Goal: Task Accomplishment & Management: Manage account settings

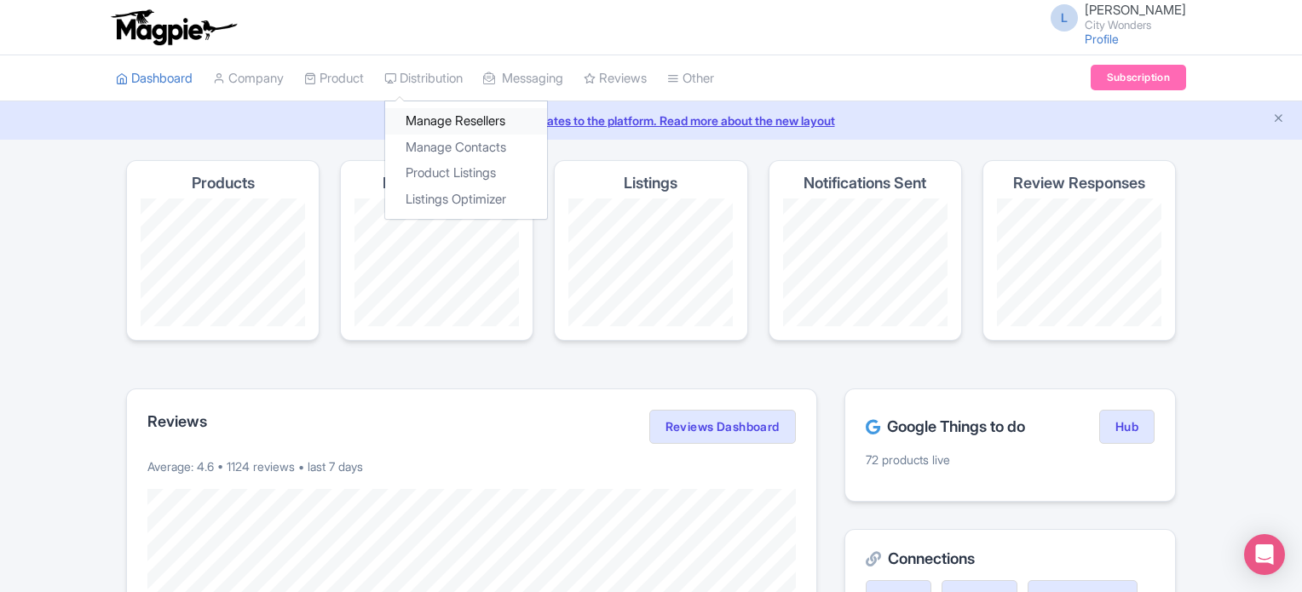
click at [429, 114] on link "Manage Resellers" at bounding box center [466, 121] width 162 height 26
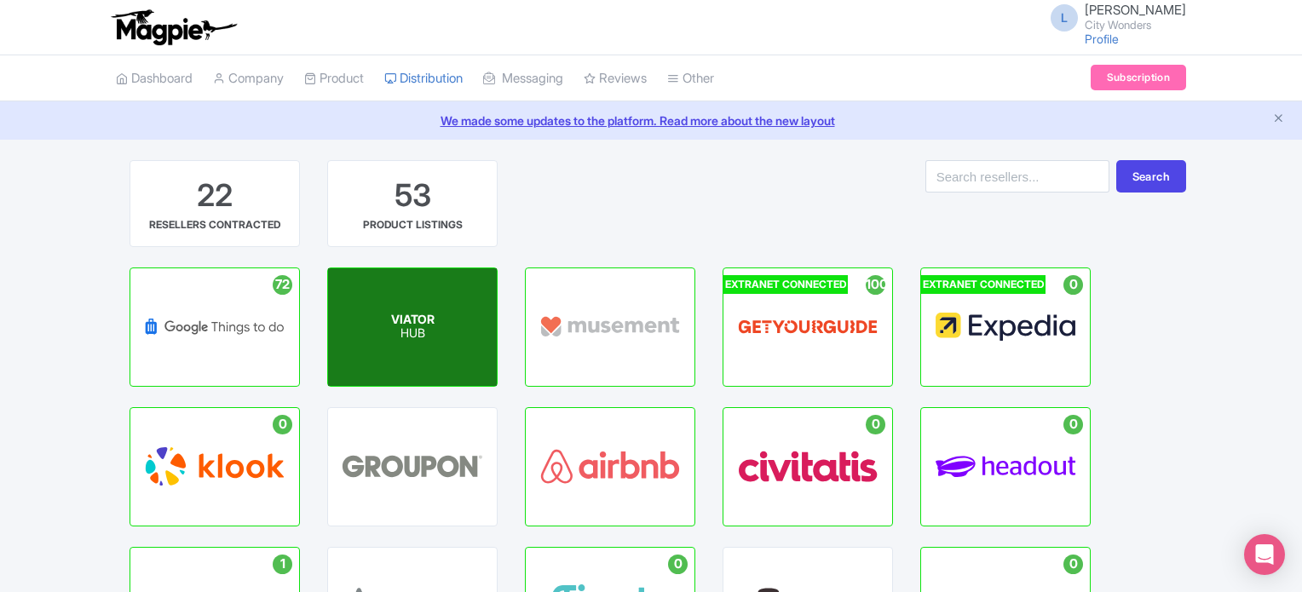
click at [441, 335] on div "VIATOR HUB" at bounding box center [412, 327] width 169 height 118
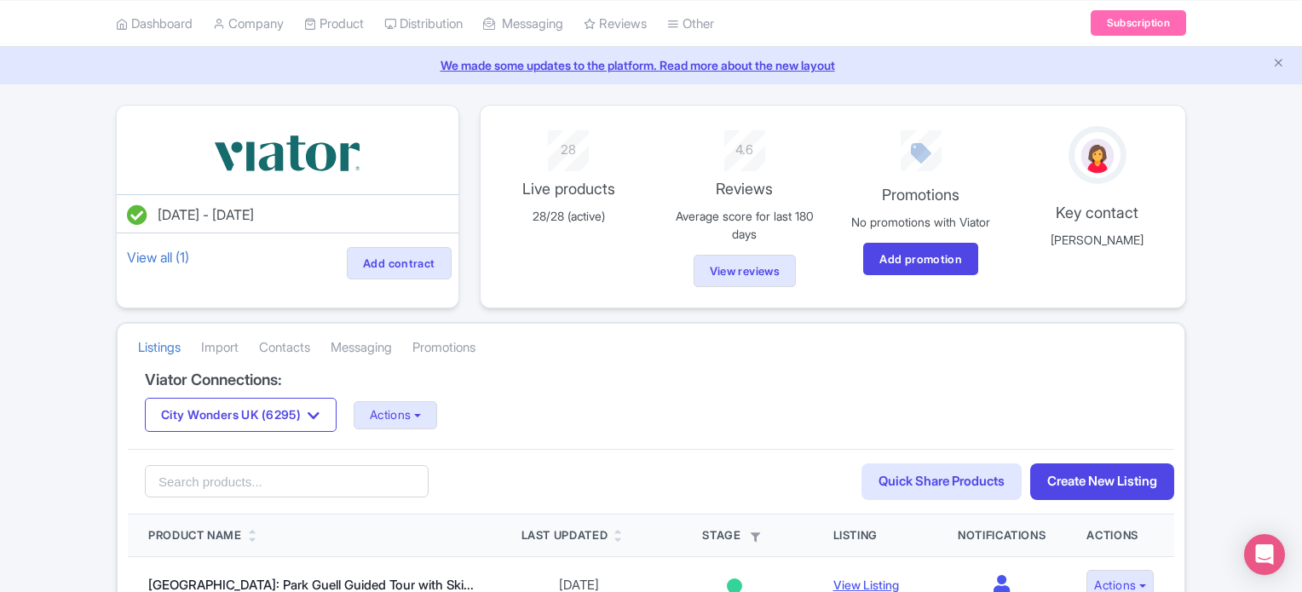
scroll to position [85, 0]
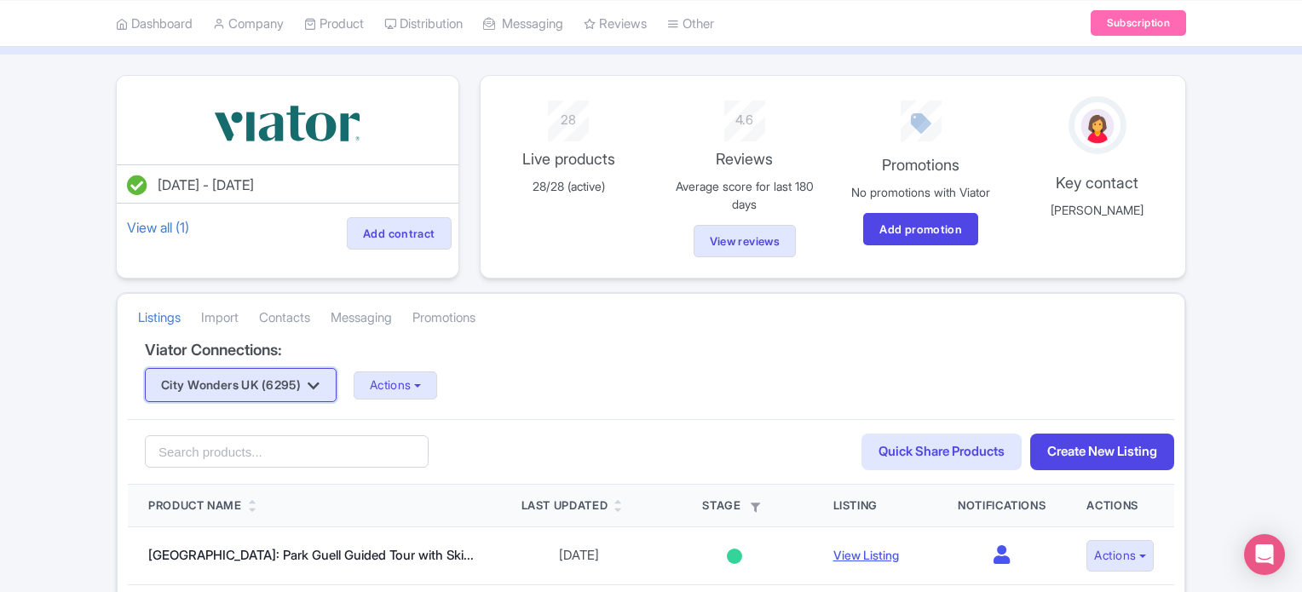
click at [308, 389] on button "City Wonders UK (6295)" at bounding box center [241, 385] width 192 height 34
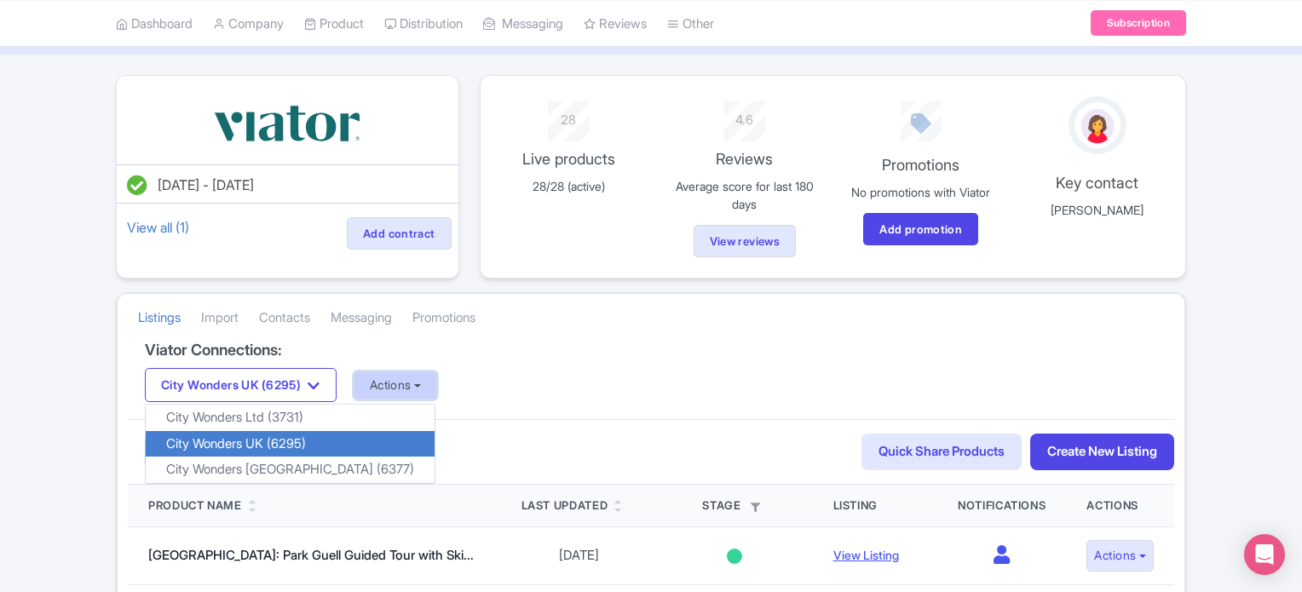
click at [391, 381] on button "Actions" at bounding box center [396, 385] width 84 height 28
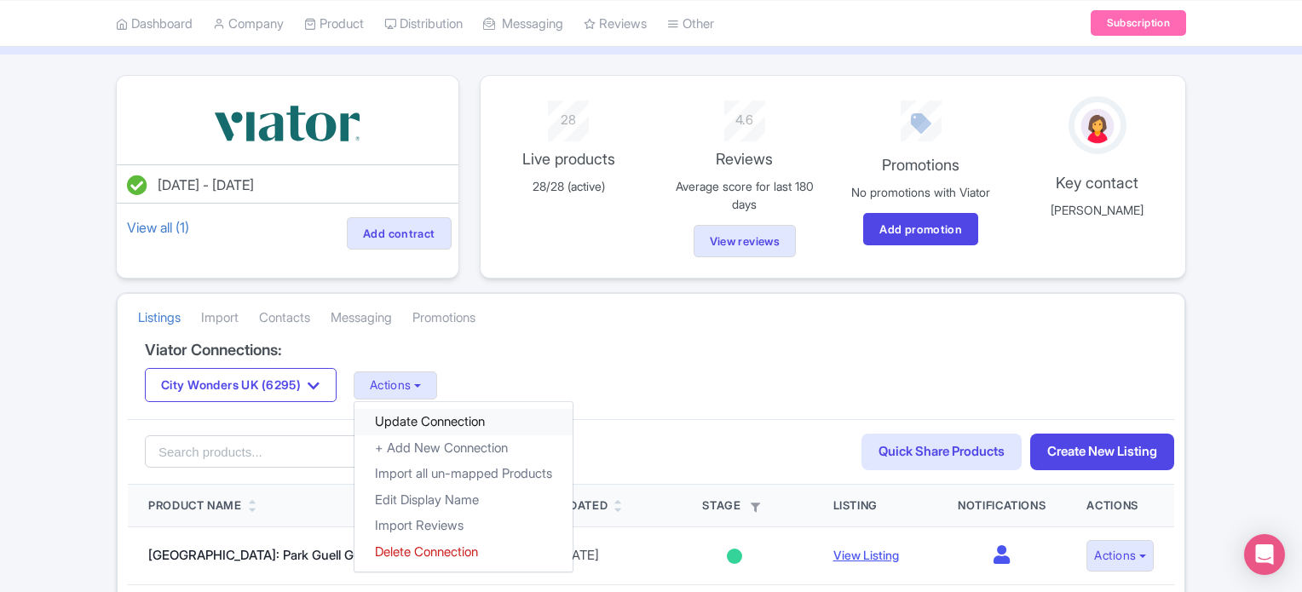
click at [421, 412] on link "Update Connection" at bounding box center [463, 422] width 218 height 26
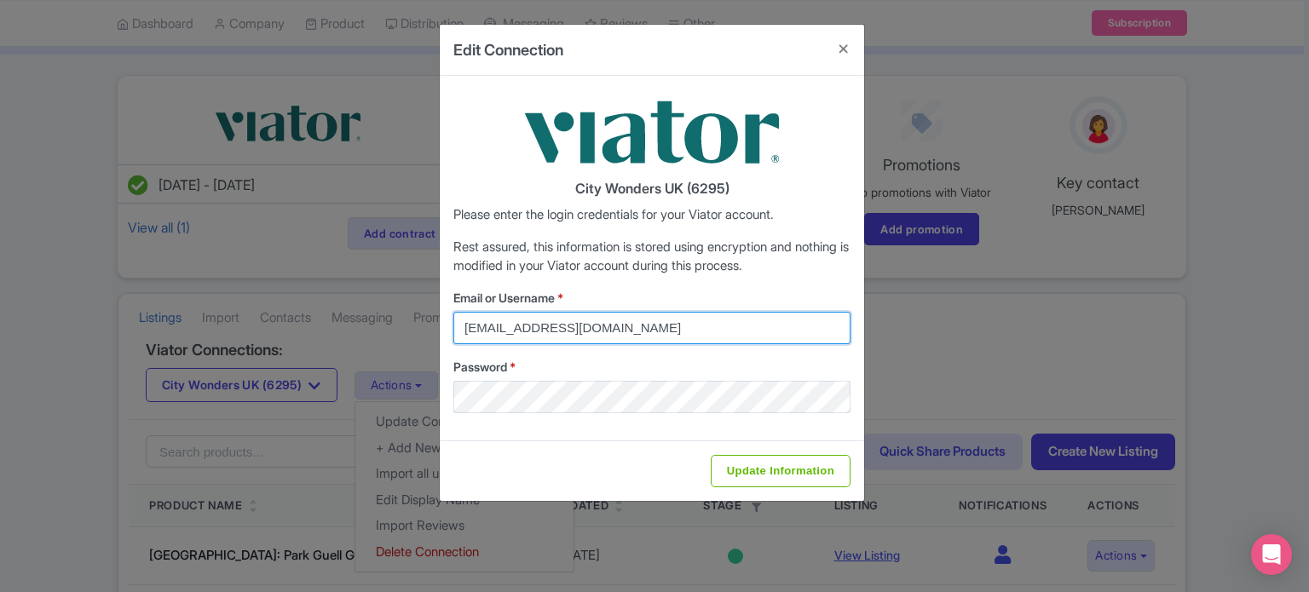
click at [648, 336] on input "federica.brocca@citywonders.com" at bounding box center [651, 328] width 397 height 32
type input "lilian.guevara@citywonders.com"
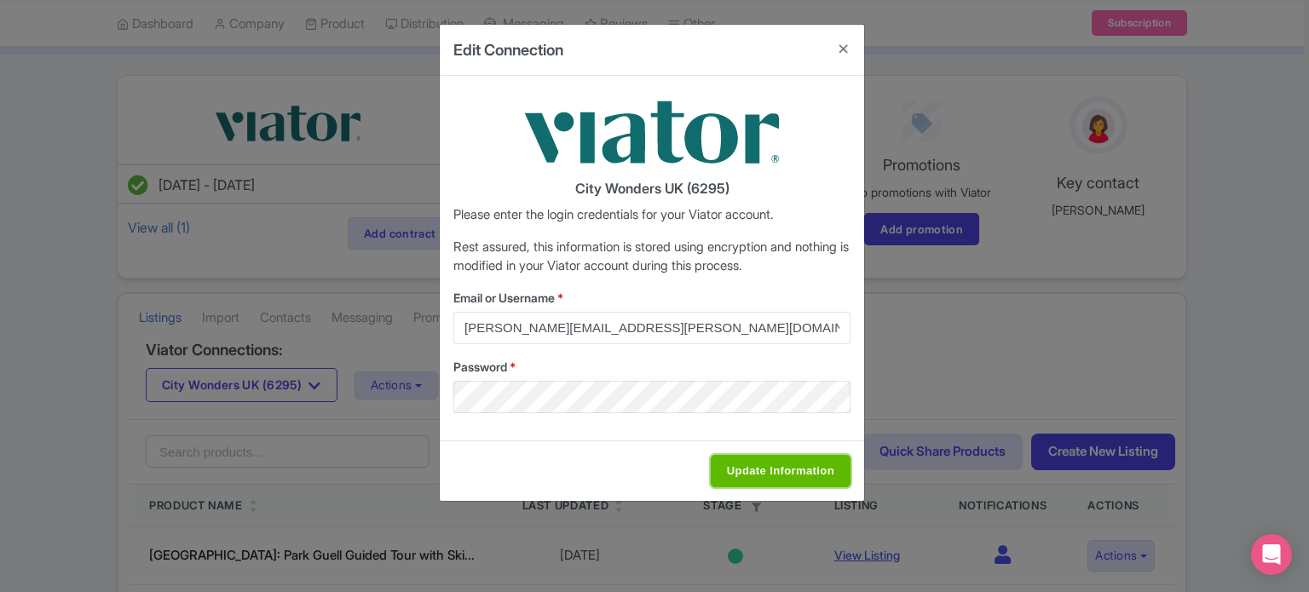
click at [750, 464] on input "Update Information" at bounding box center [780, 471] width 140 height 32
type input "Saving..."
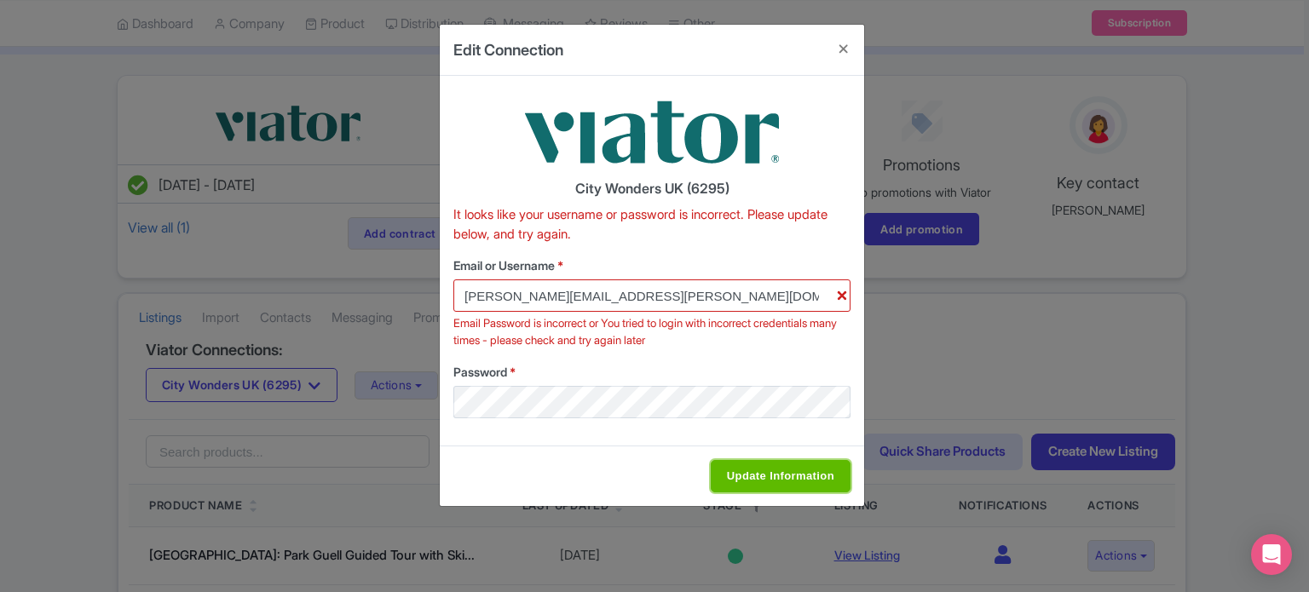
click at [804, 479] on input "Update Information" at bounding box center [780, 476] width 140 height 32
type input "Update Information"
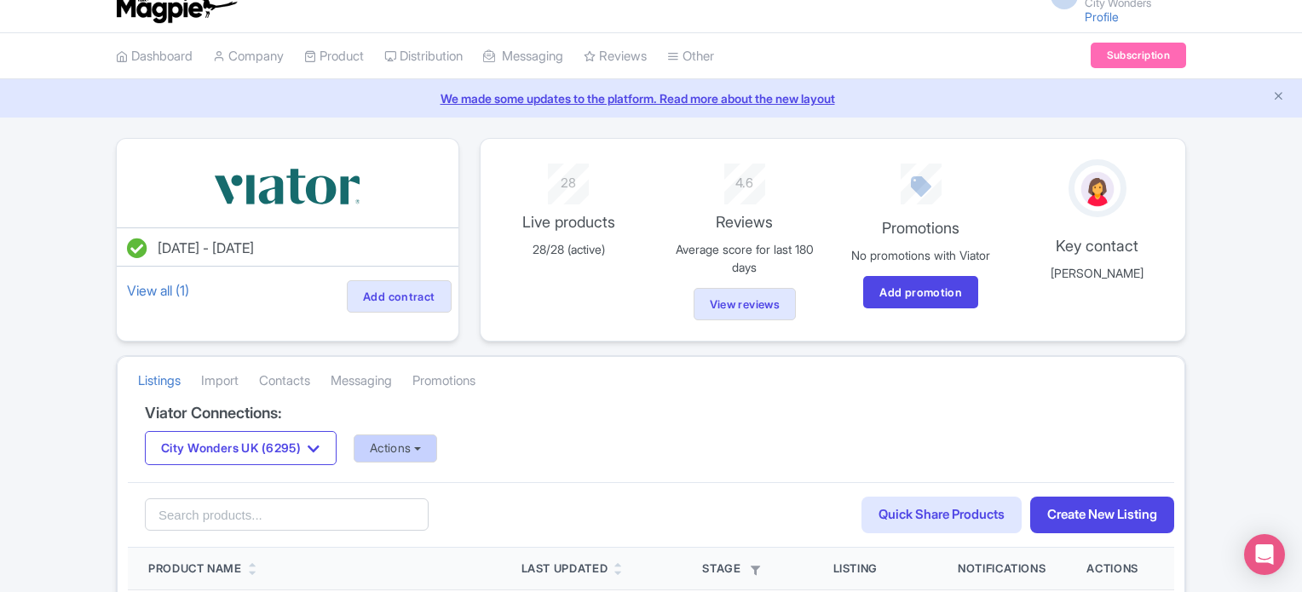
scroll to position [85, 0]
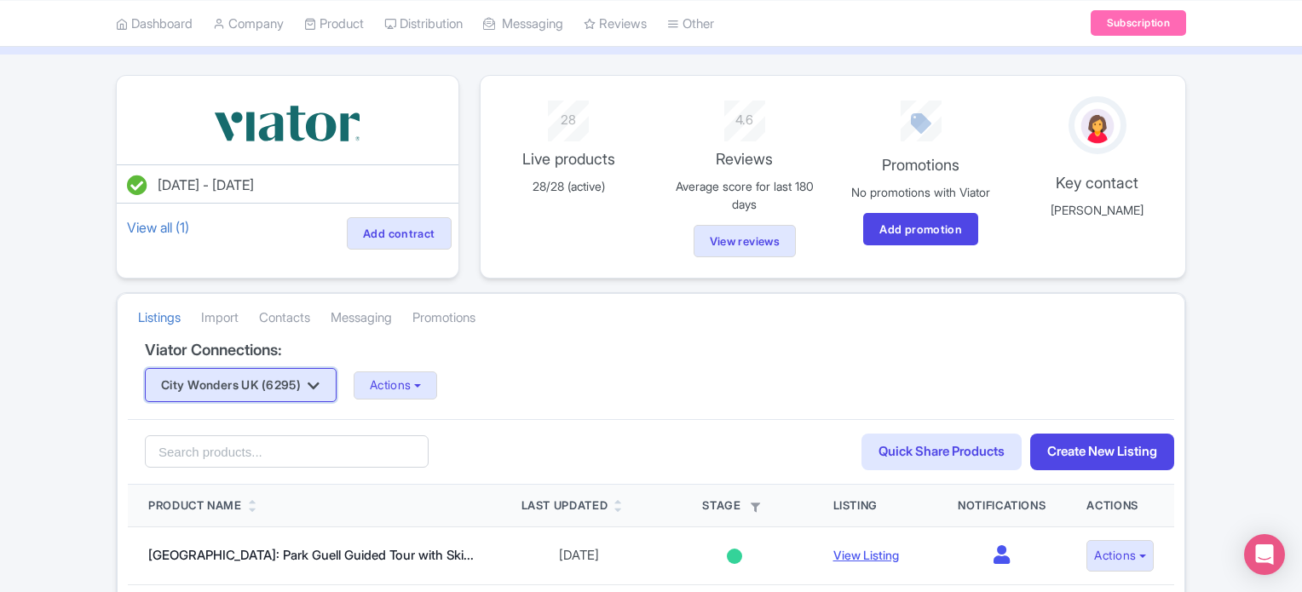
click at [307, 371] on button "City Wonders UK (6295)" at bounding box center [241, 385] width 192 height 34
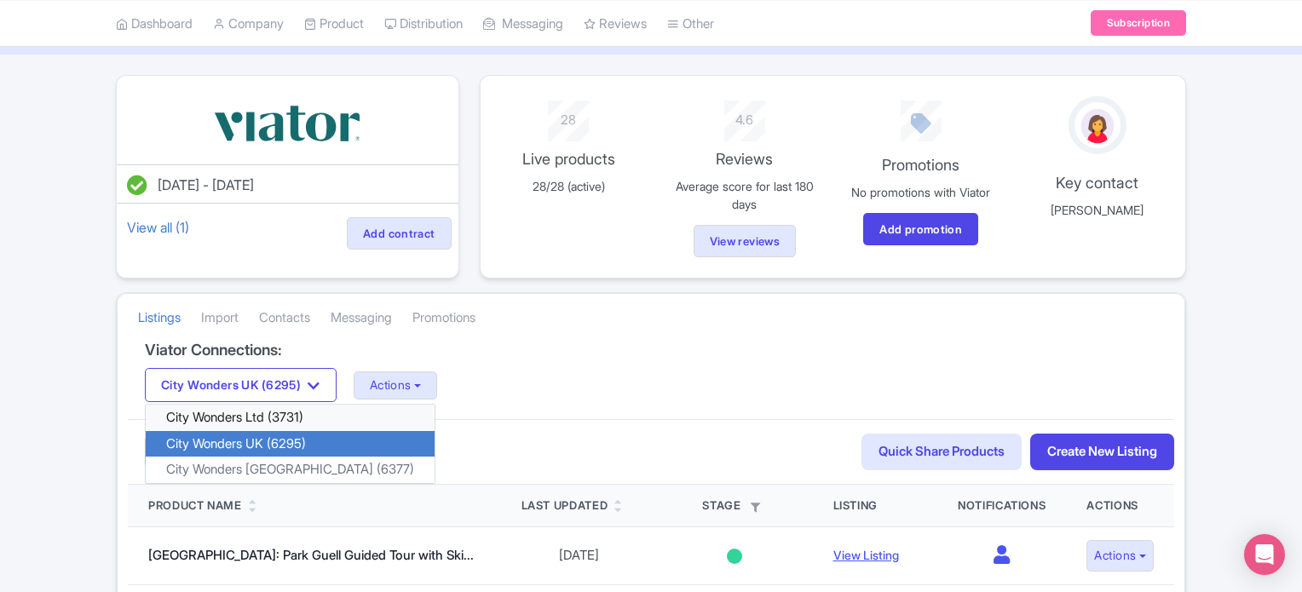
click at [273, 416] on link "City Wonders Ltd (3731)" at bounding box center [290, 418] width 289 height 26
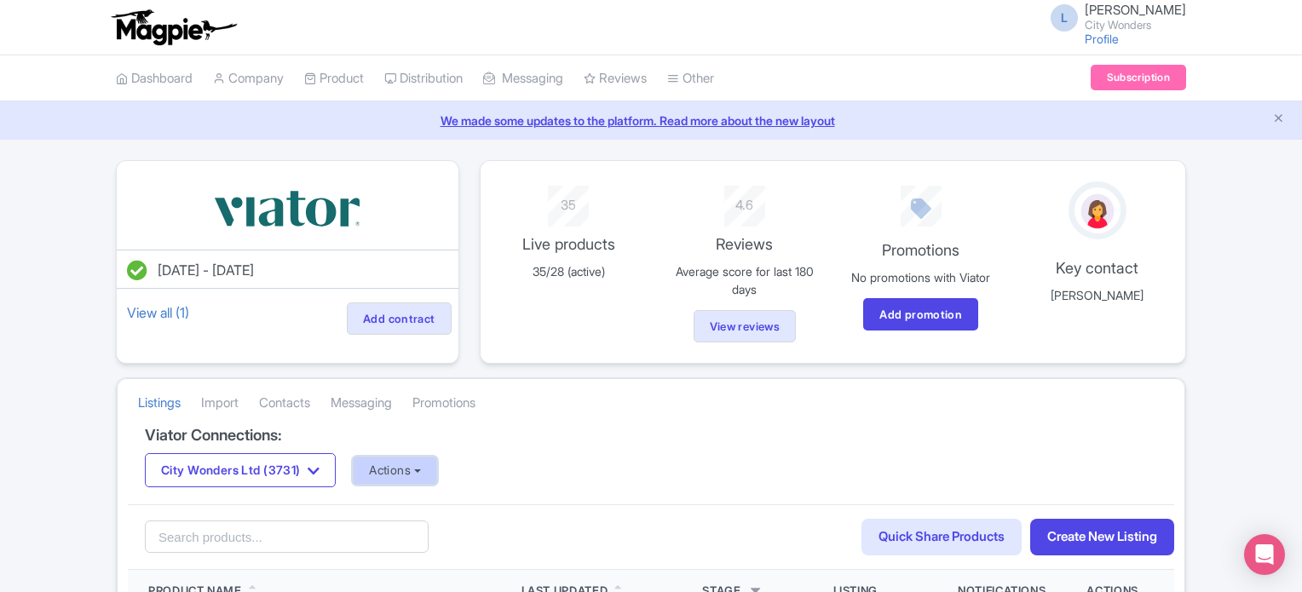
click at [406, 457] on button "Actions" at bounding box center [395, 471] width 84 height 28
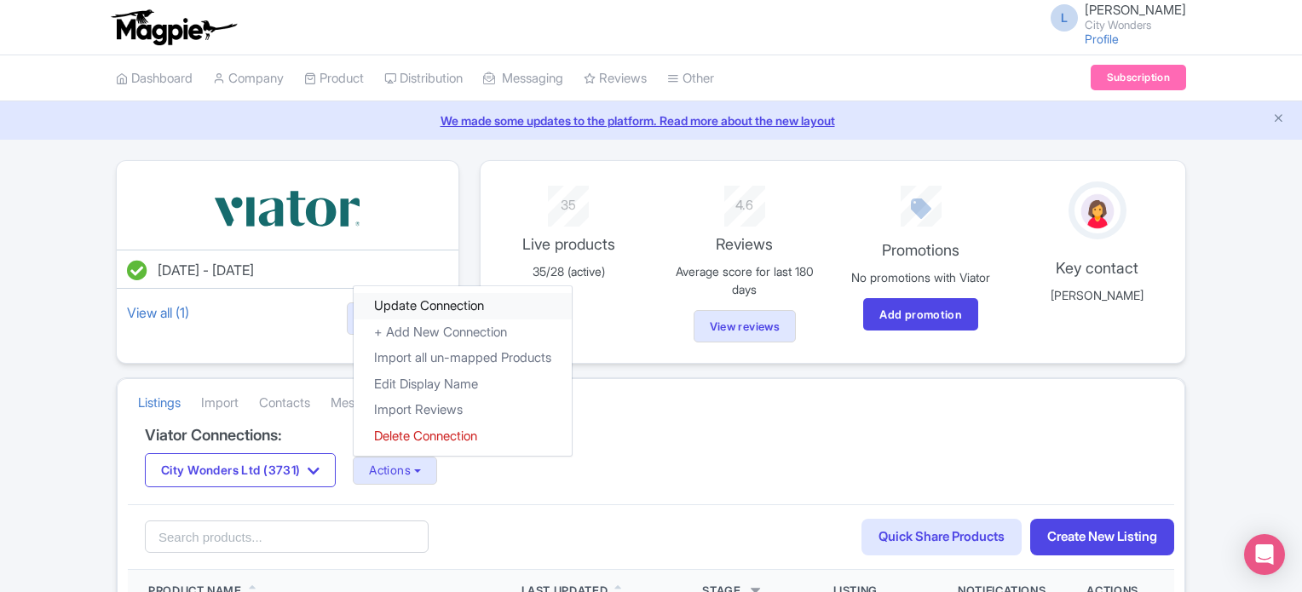
click at [411, 307] on link "Update Connection" at bounding box center [463, 306] width 218 height 26
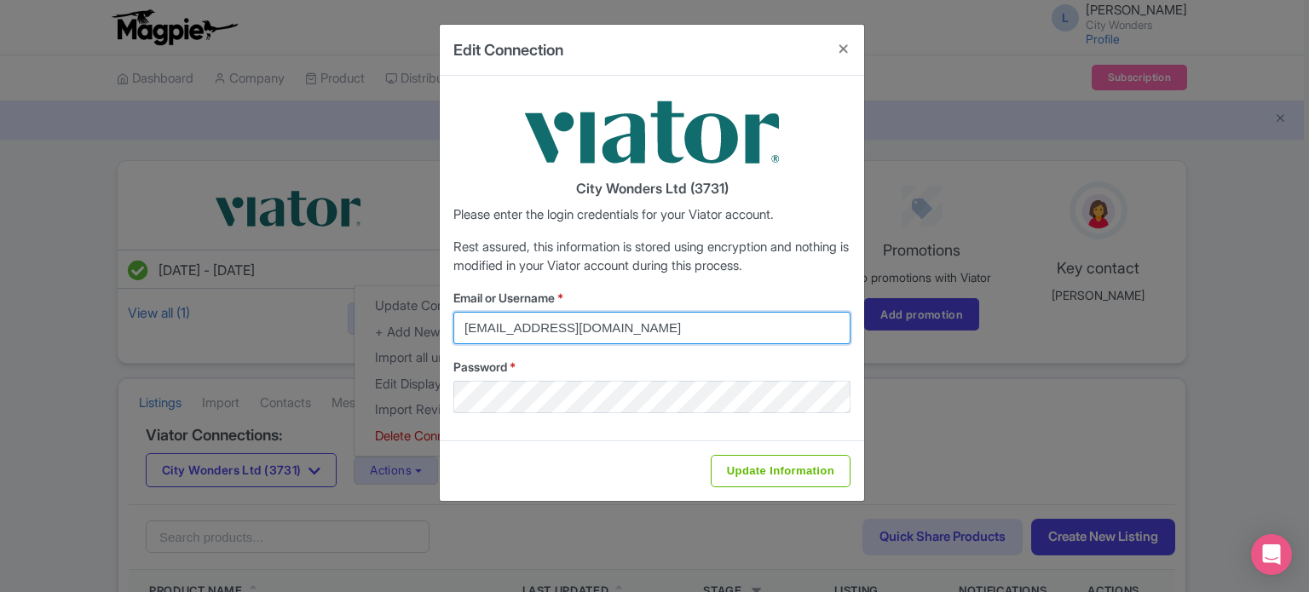
click at [670, 333] on input "federica.brocca@citywonders.com" at bounding box center [651, 328] width 397 height 32
type input "lilian.guevara@citywonders.com"
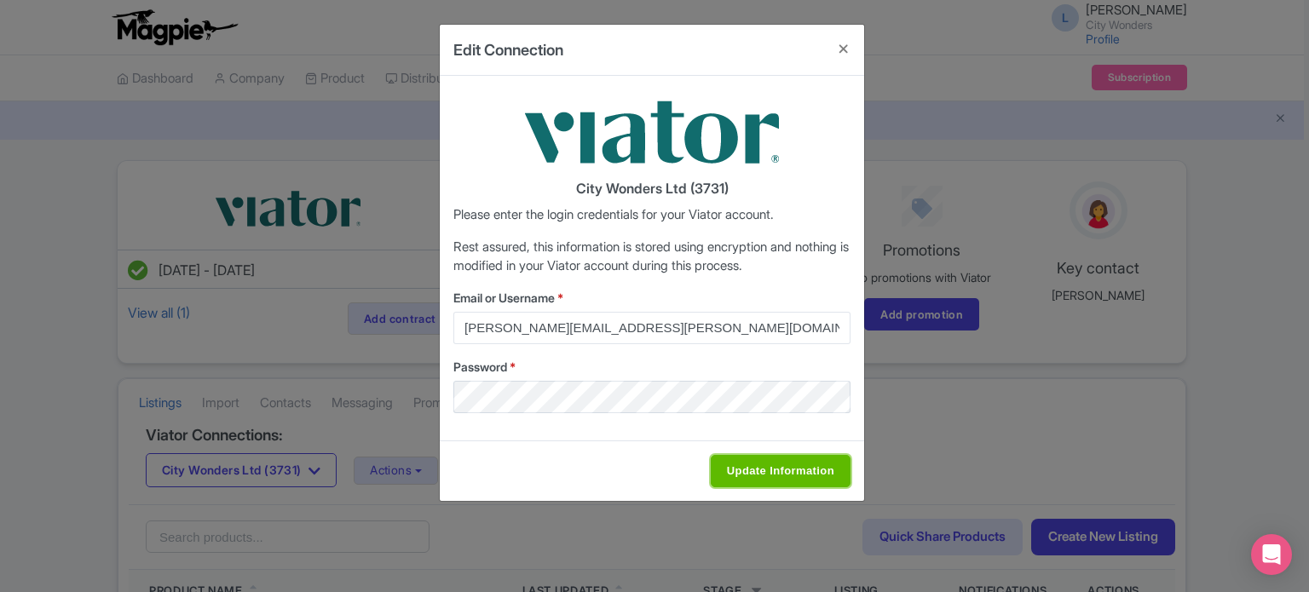
click at [745, 467] on input "Update Information" at bounding box center [780, 471] width 140 height 32
type input "Saving..."
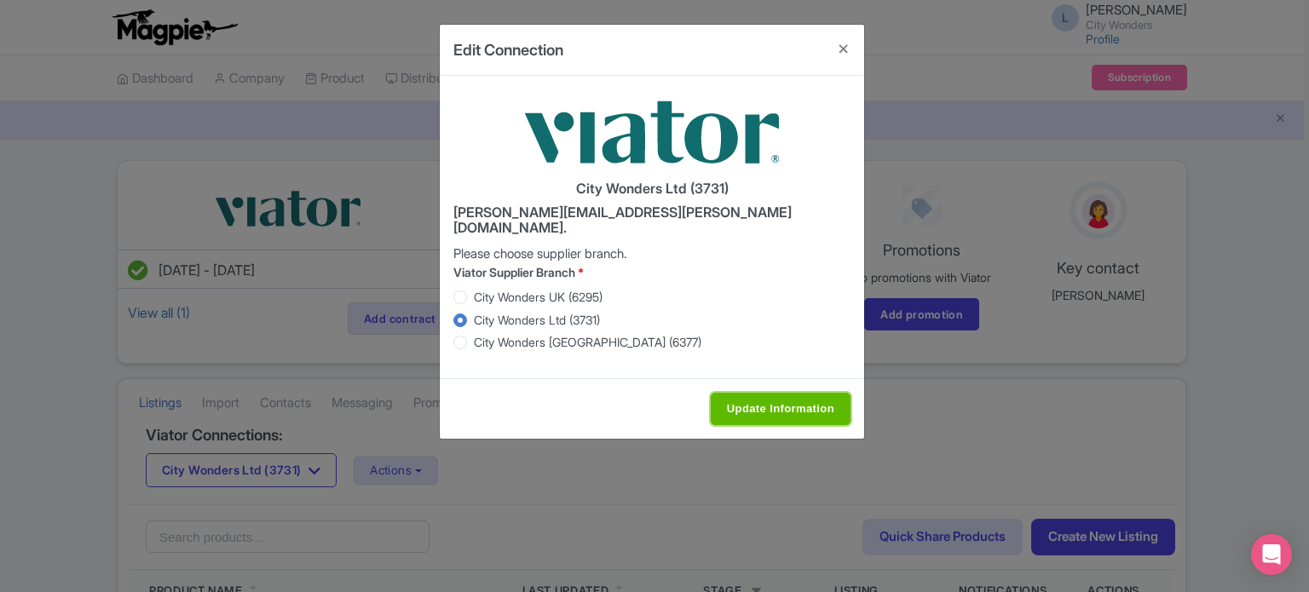
click at [752, 393] on input "Update Information" at bounding box center [780, 409] width 140 height 32
type input "Saving..."
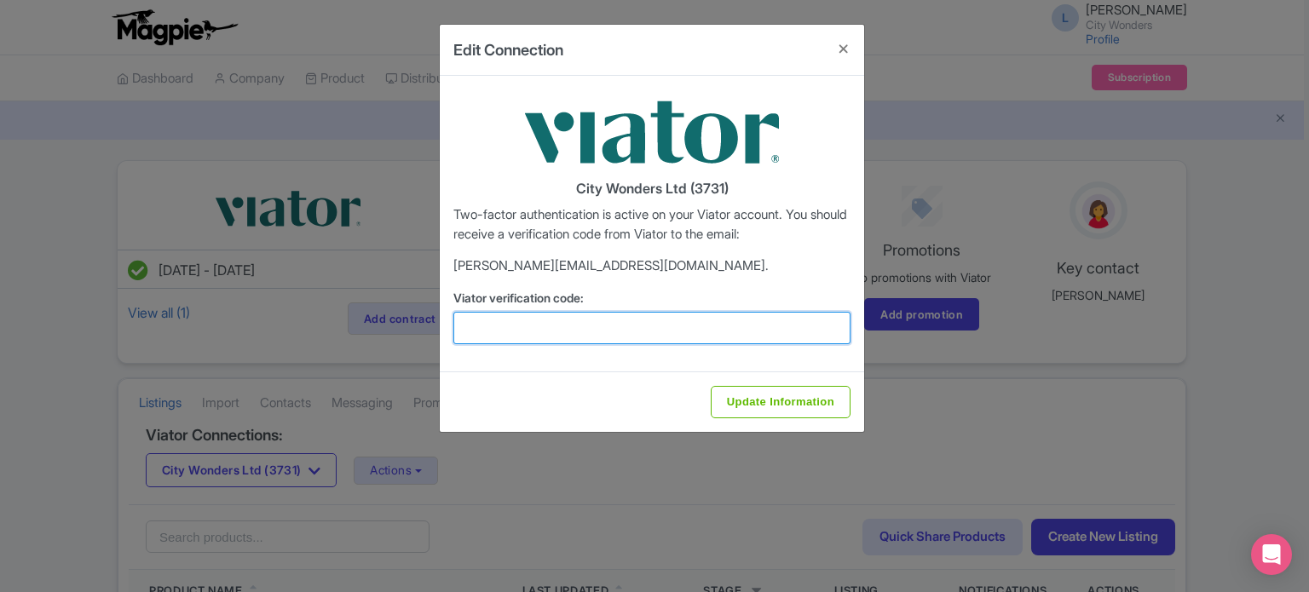
click at [625, 329] on input "Viator verification code:" at bounding box center [651, 328] width 397 height 32
type input "982626"
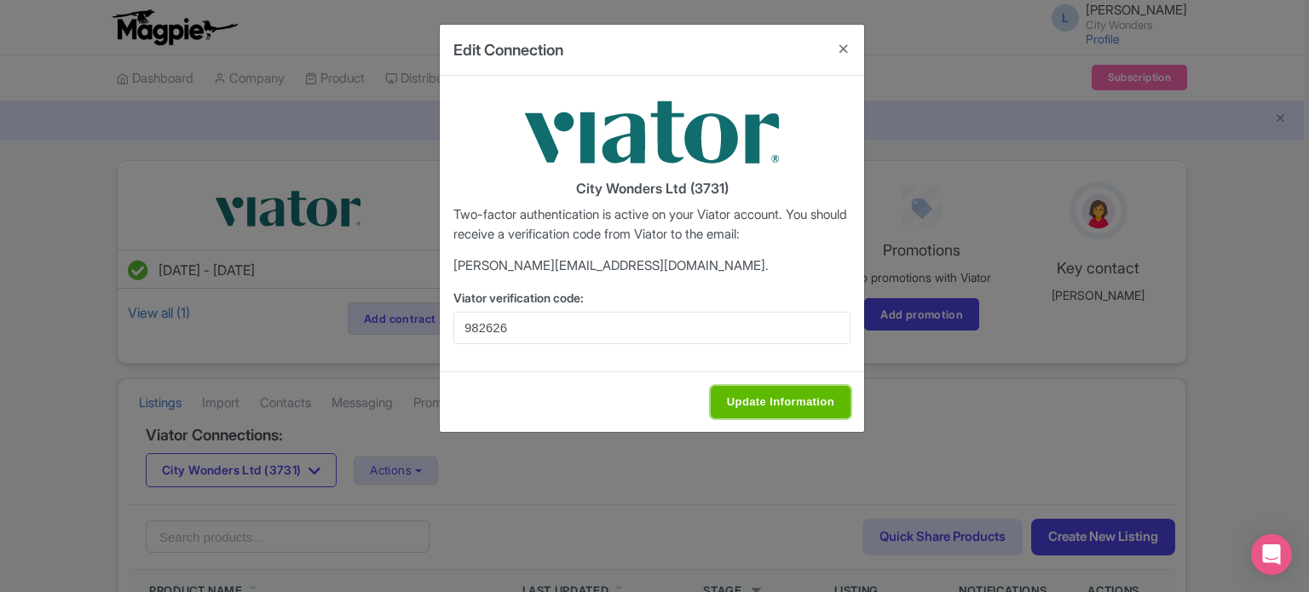
click at [724, 388] on input "Update Information" at bounding box center [780, 402] width 140 height 32
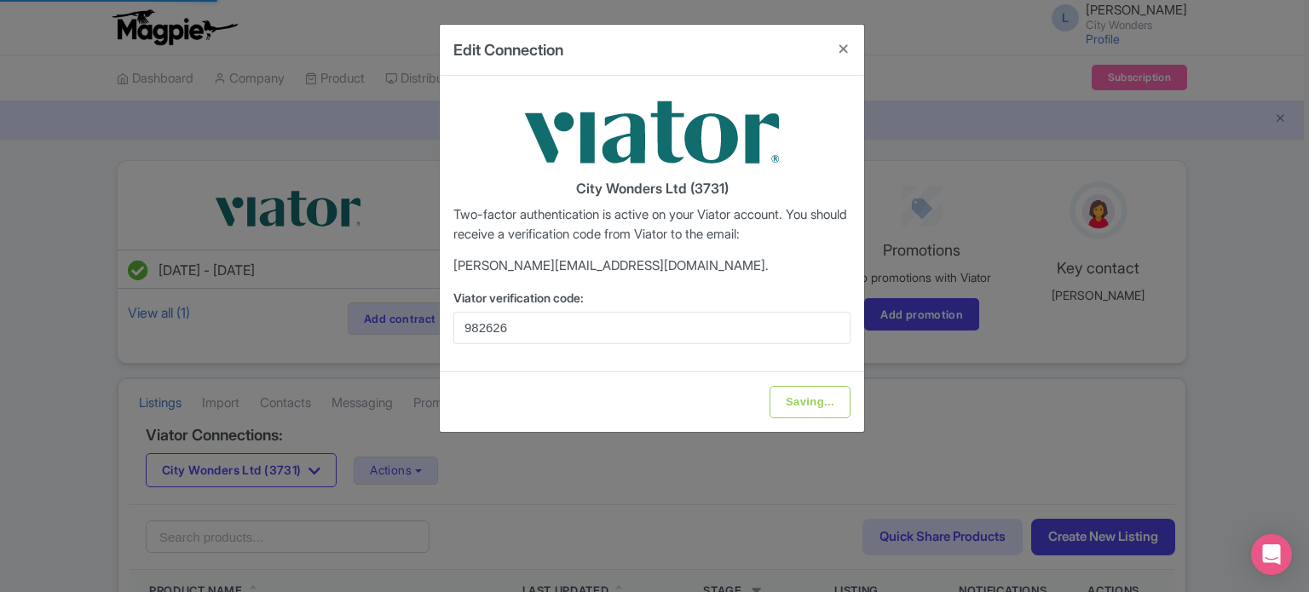
type input "Update Information"
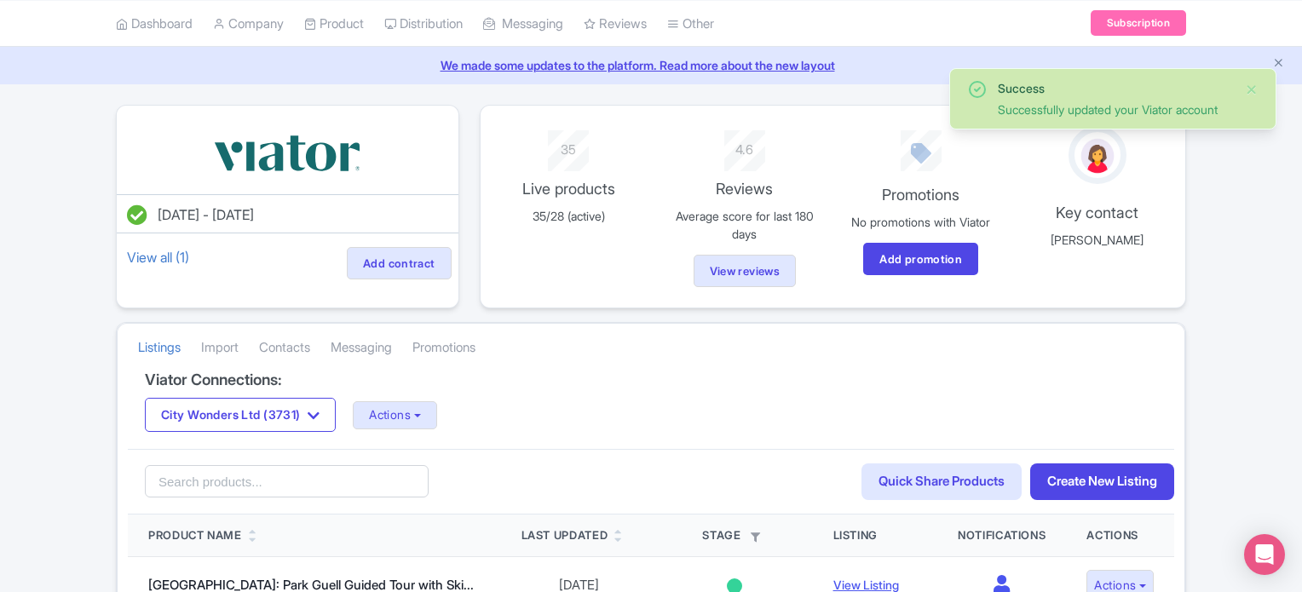
scroll to position [85, 0]
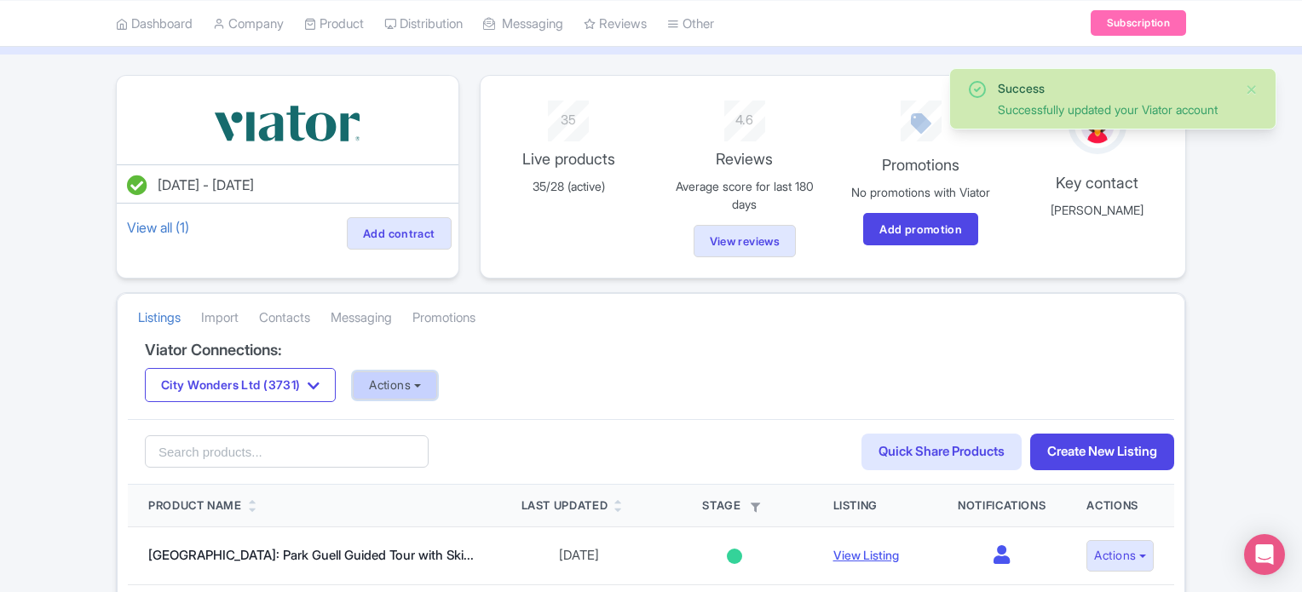
click at [426, 388] on button "Actions" at bounding box center [395, 385] width 84 height 28
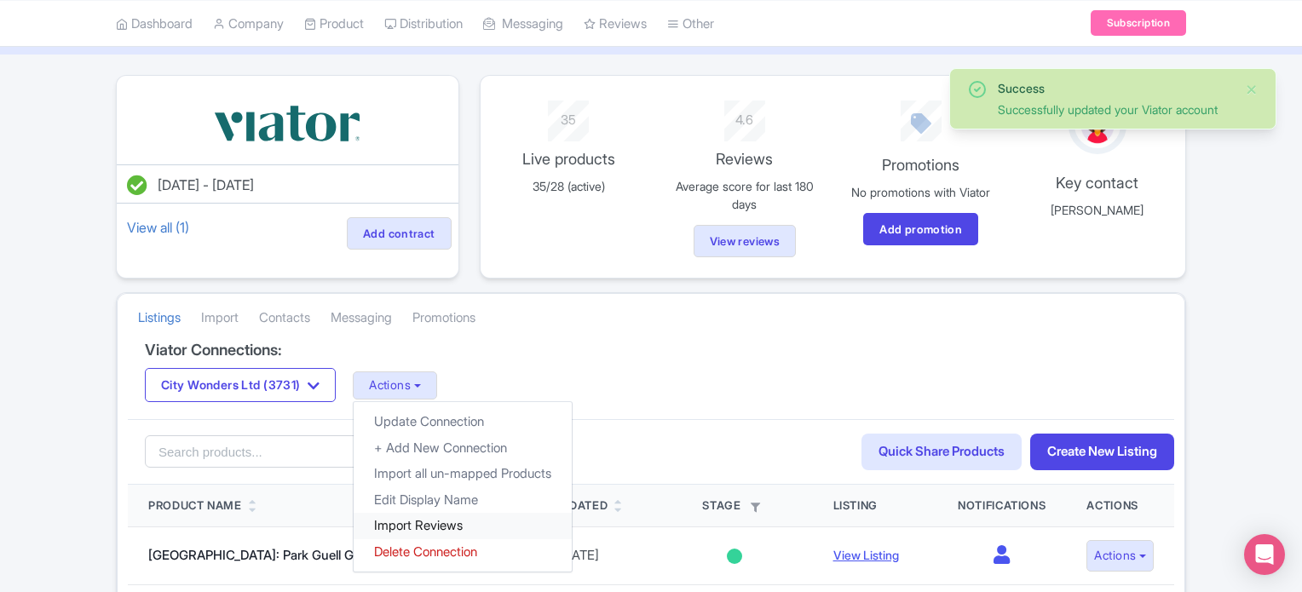
click at [423, 515] on link "Import Reviews" at bounding box center [463, 526] width 218 height 26
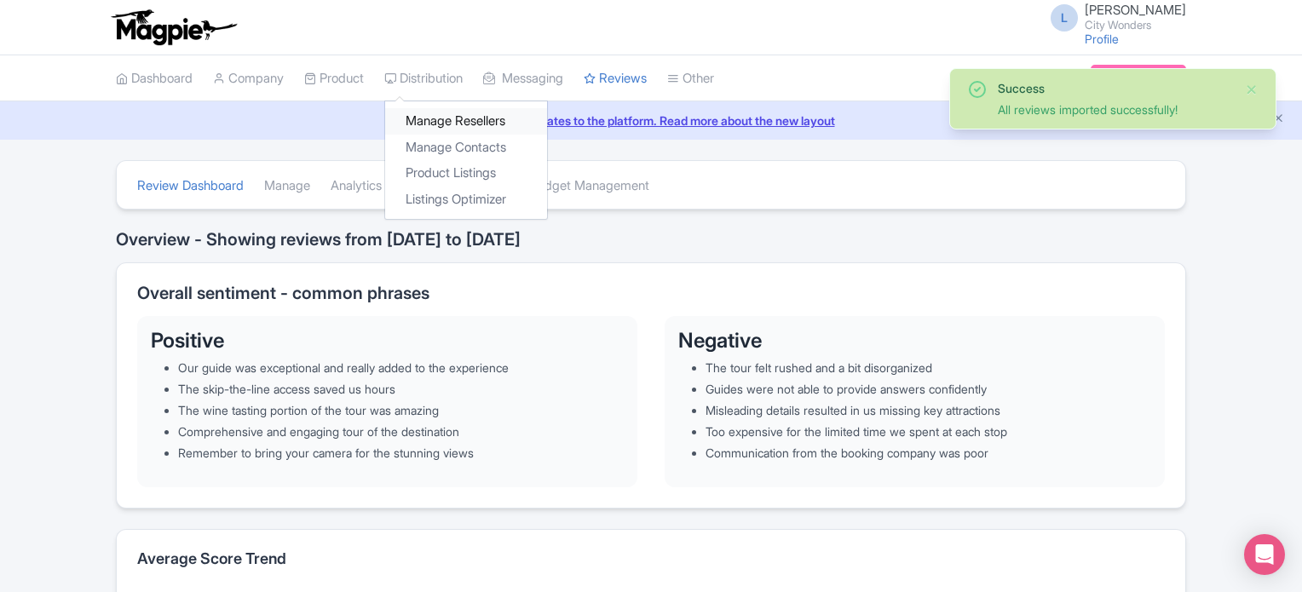
click at [438, 121] on link "Manage Resellers" at bounding box center [466, 121] width 162 height 26
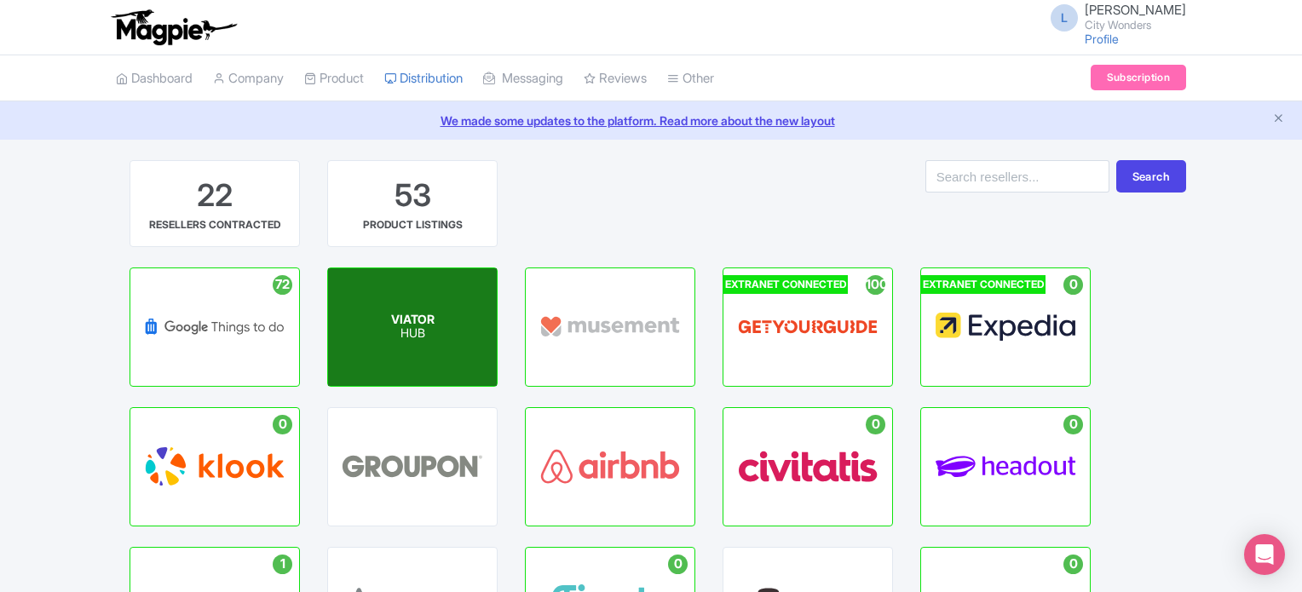
click at [420, 337] on p "HUB" at bounding box center [412, 334] width 43 height 14
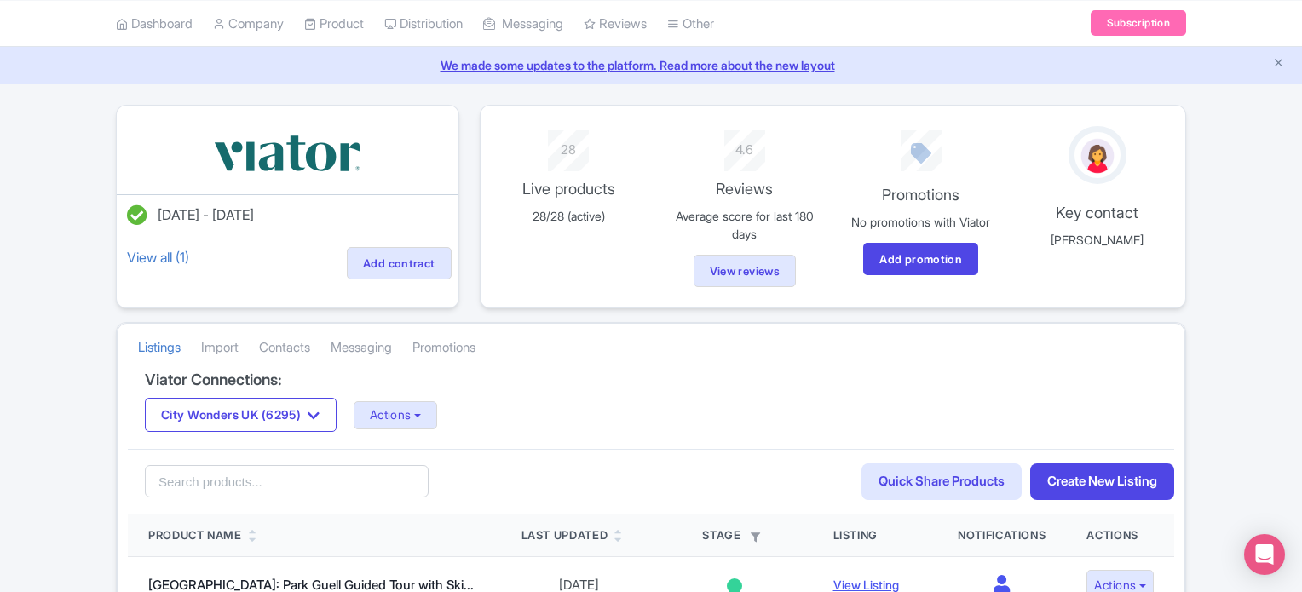
scroll to position [85, 0]
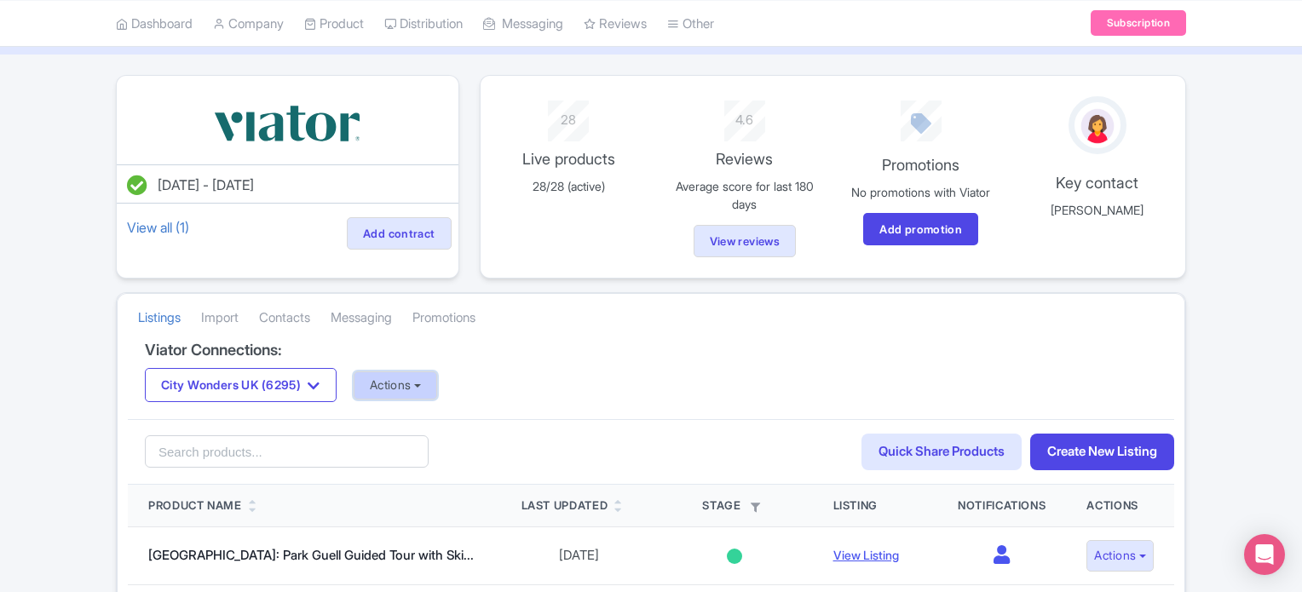
click at [401, 377] on button "Actions" at bounding box center [396, 385] width 84 height 28
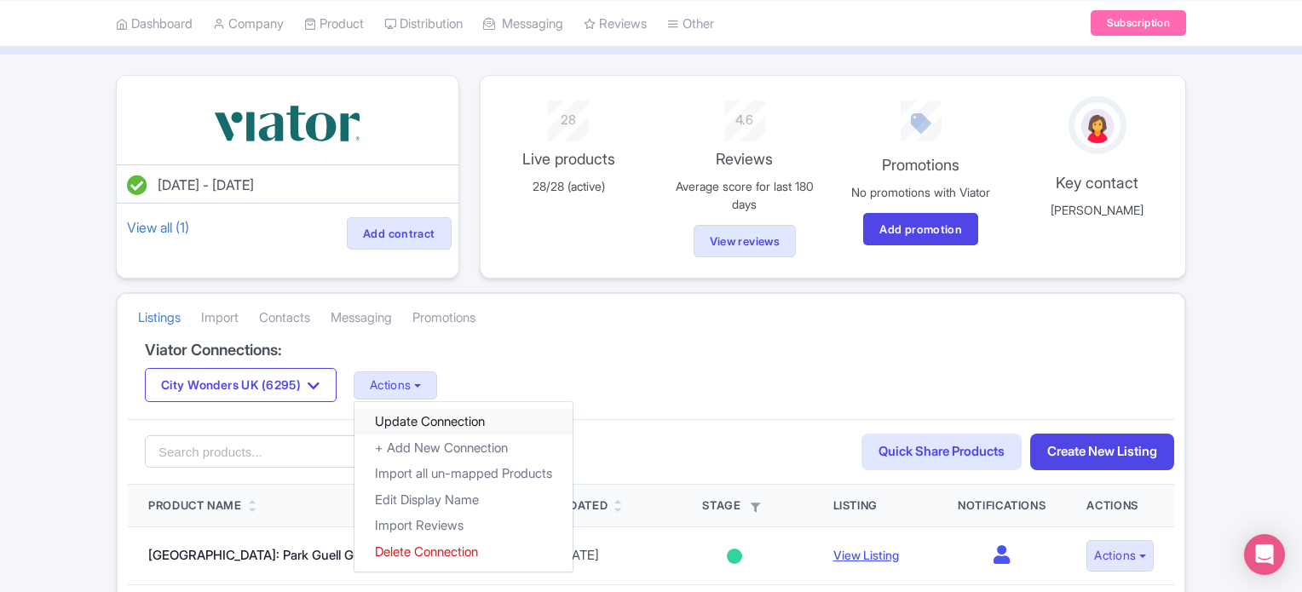
click at [422, 415] on link "Update Connection" at bounding box center [463, 422] width 218 height 26
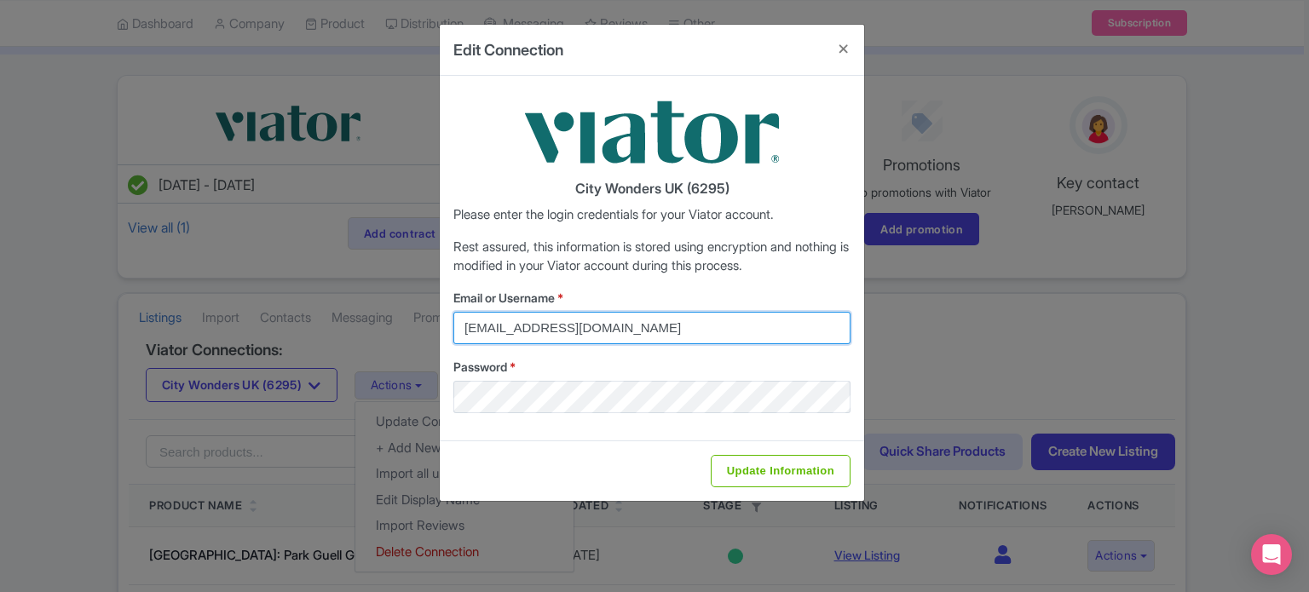
click at [663, 324] on input "federica.brocca@citywonders.com" at bounding box center [651, 328] width 397 height 32
type input "lilian.guevara@citywonders.com"
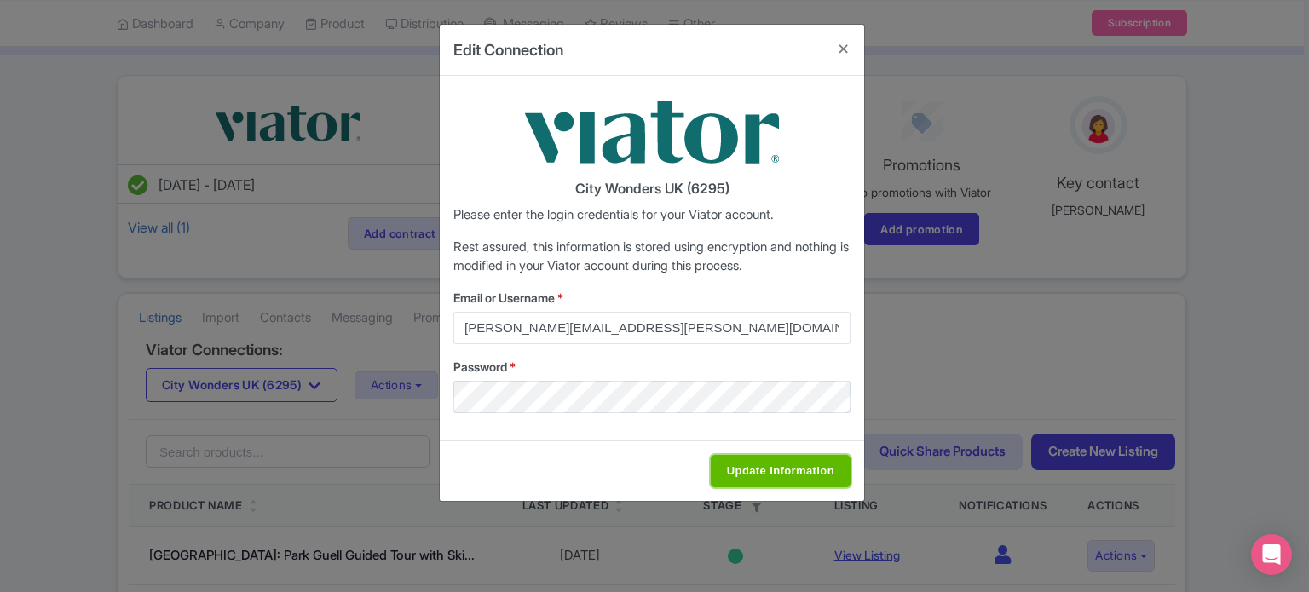
click at [741, 459] on input "Update Information" at bounding box center [780, 471] width 140 height 32
type input "Saving..."
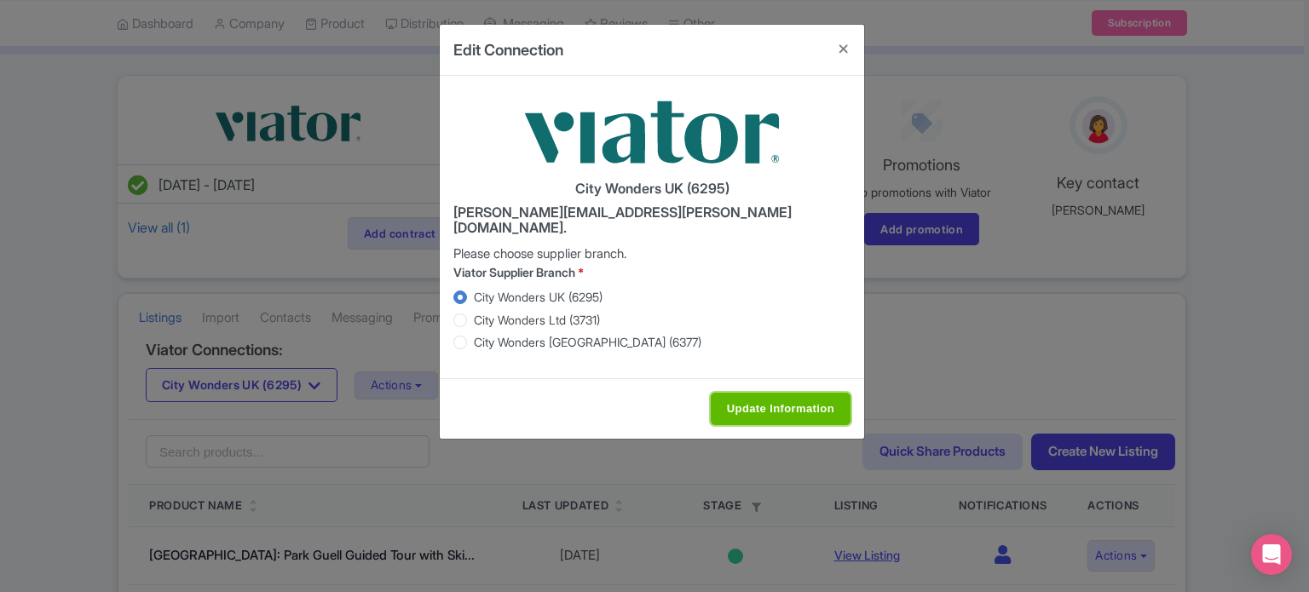
click at [762, 393] on input "Update Information" at bounding box center [780, 409] width 140 height 32
type input "Saving..."
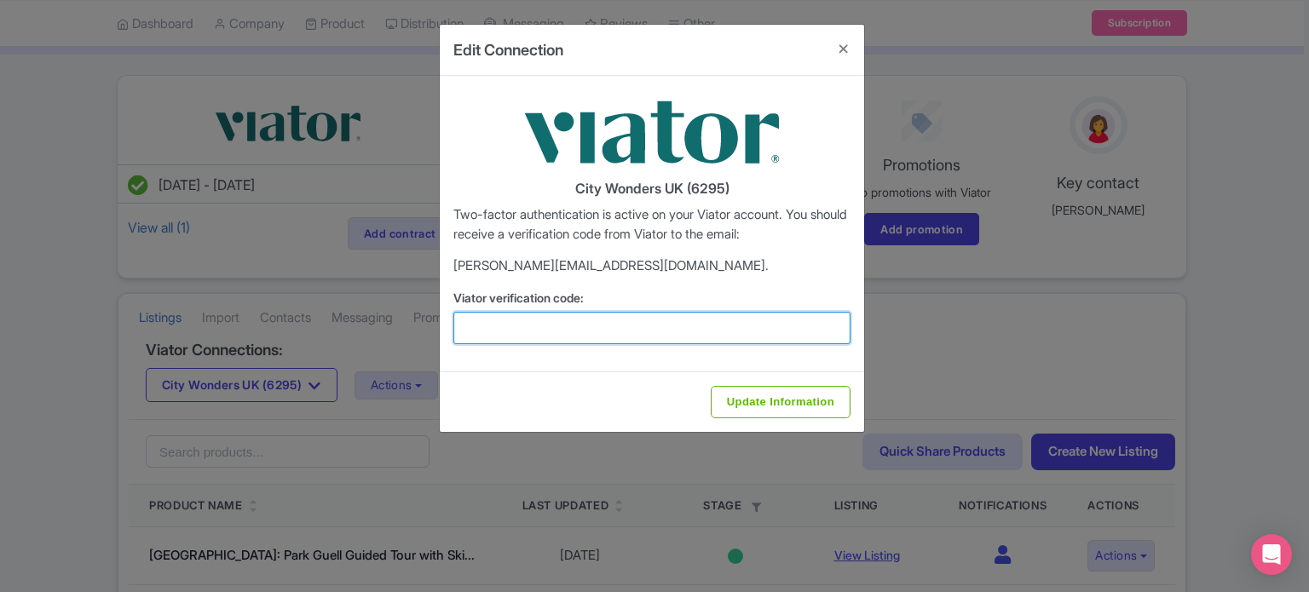
click at [582, 315] on input "Viator verification code:" at bounding box center [651, 328] width 397 height 32
type input "928364"
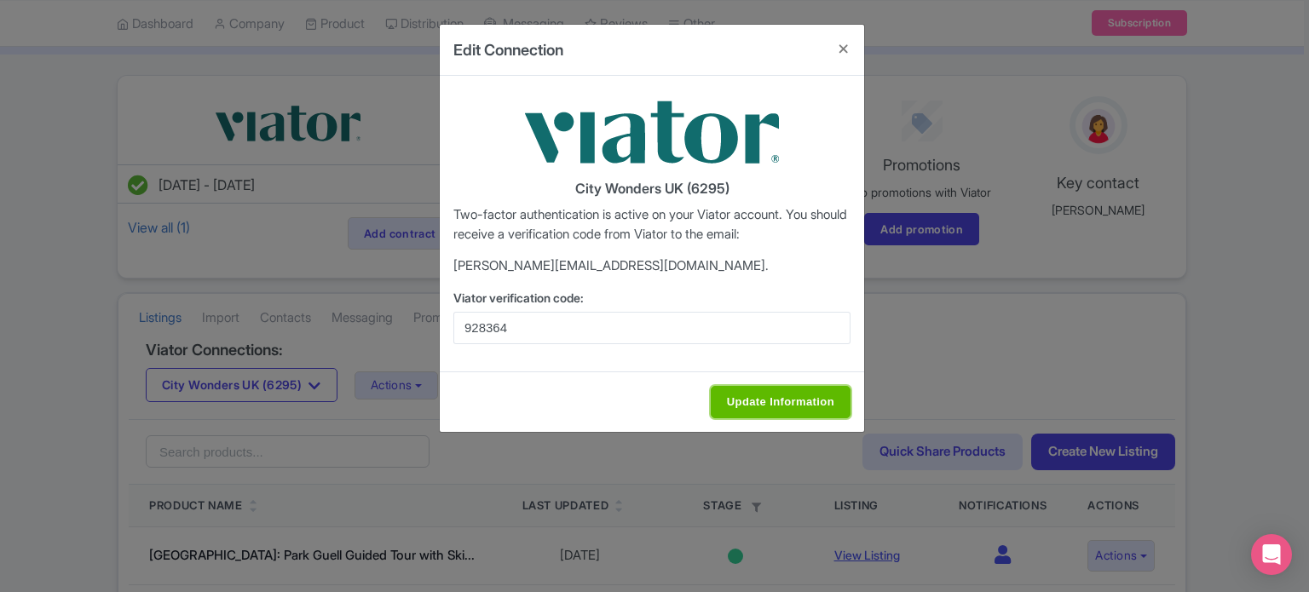
click at [793, 388] on input "Update Information" at bounding box center [780, 402] width 140 height 32
type input "Update Information"
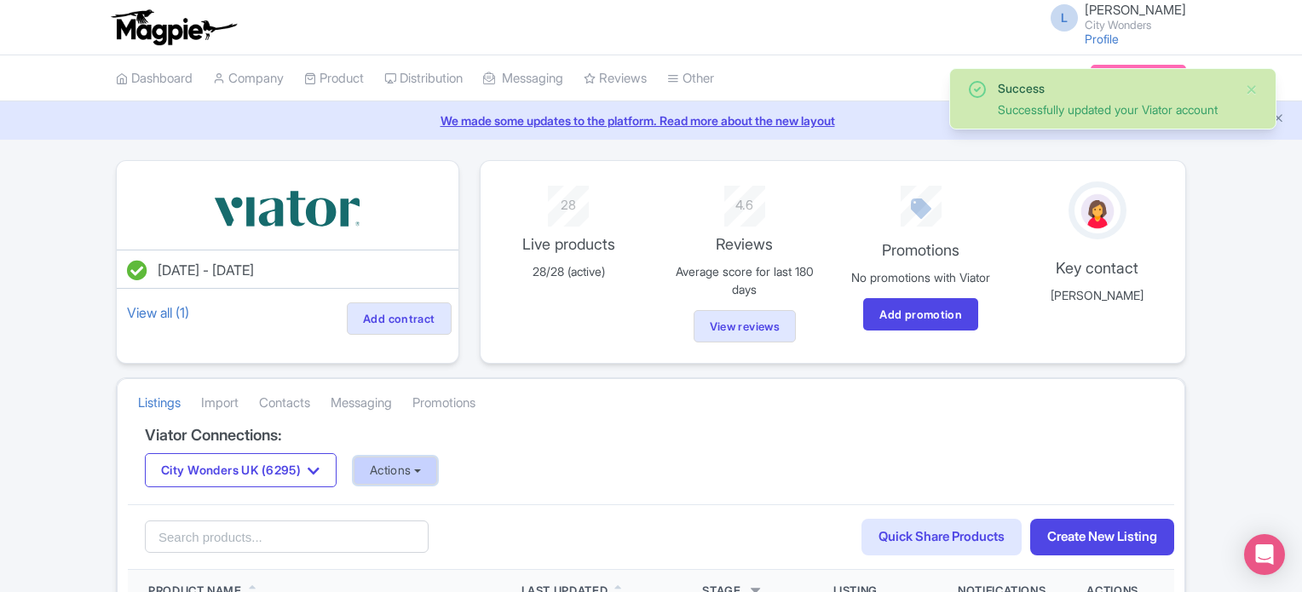
click at [413, 463] on button "Actions" at bounding box center [396, 471] width 84 height 28
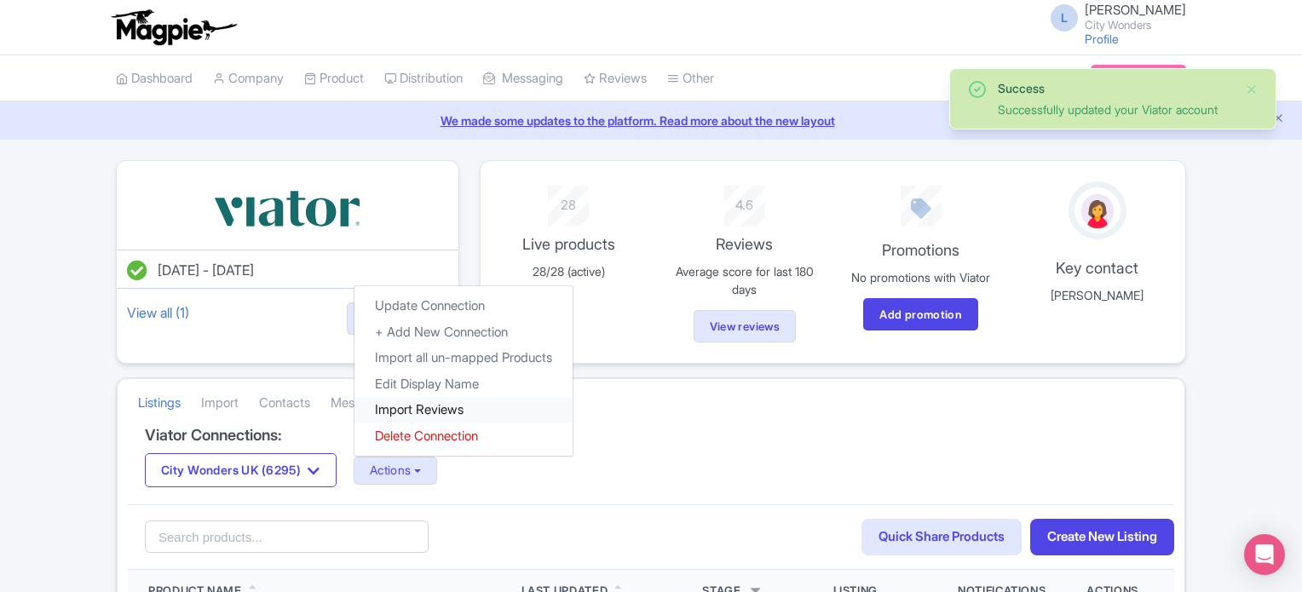
click at [433, 400] on link "Import Reviews" at bounding box center [463, 410] width 218 height 26
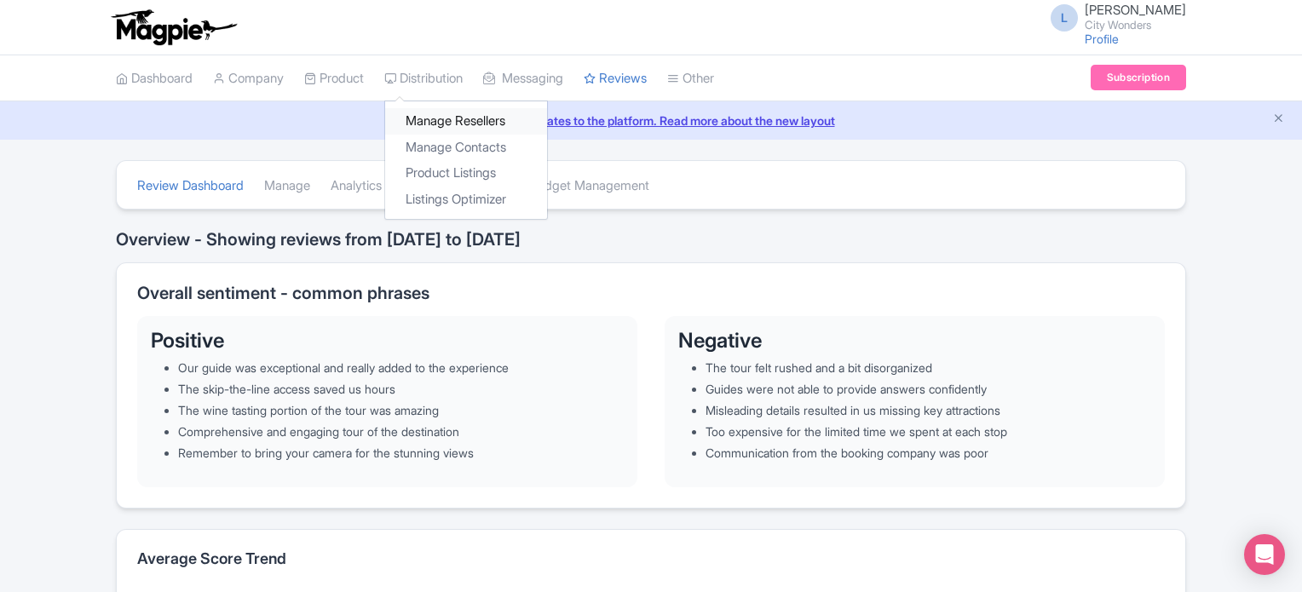
click at [437, 111] on link "Manage Resellers" at bounding box center [466, 121] width 162 height 26
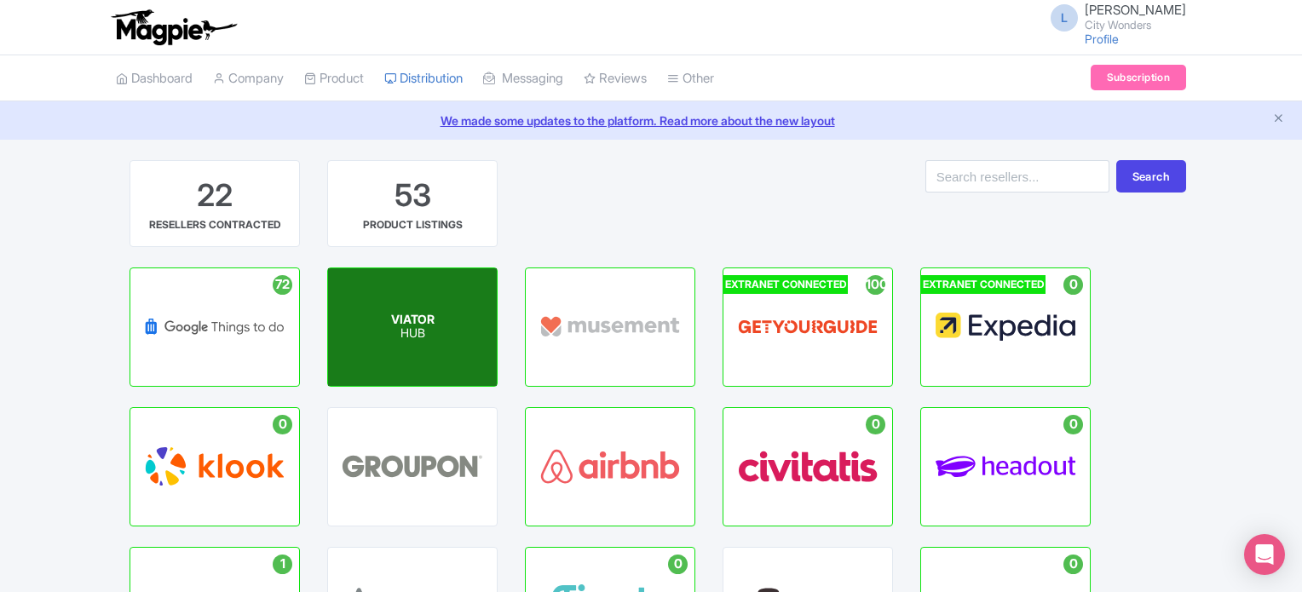
click at [408, 357] on div "VIATOR HUB" at bounding box center [412, 327] width 169 height 118
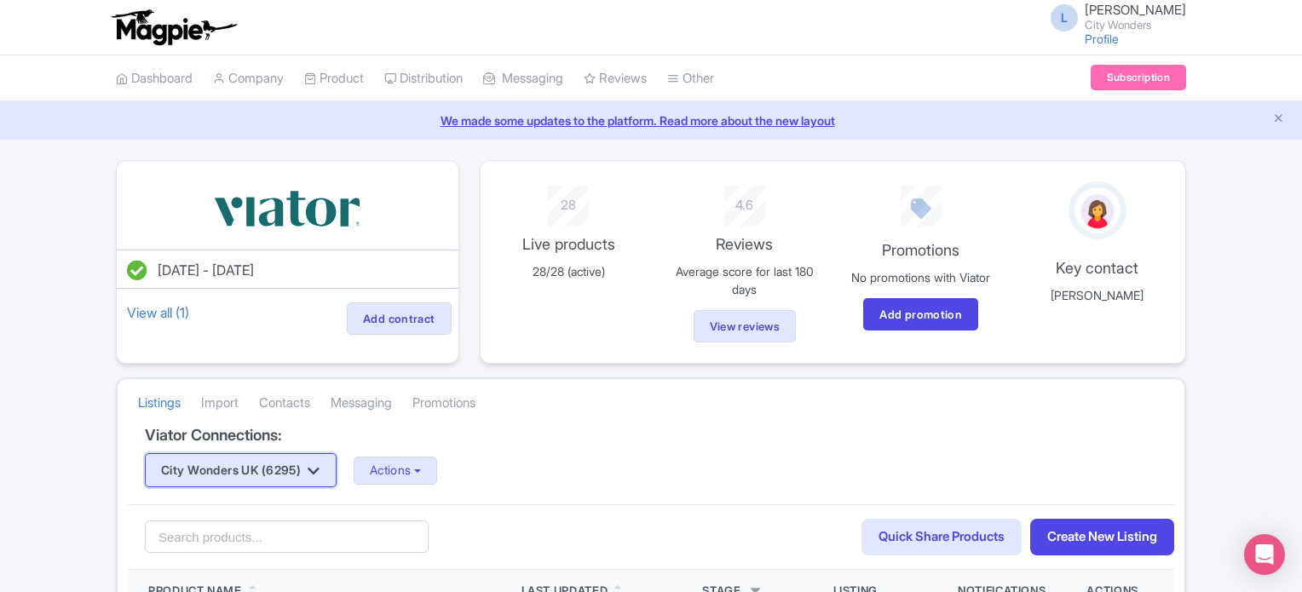
click at [304, 479] on button "City Wonders UK (6295)" at bounding box center [241, 470] width 192 height 34
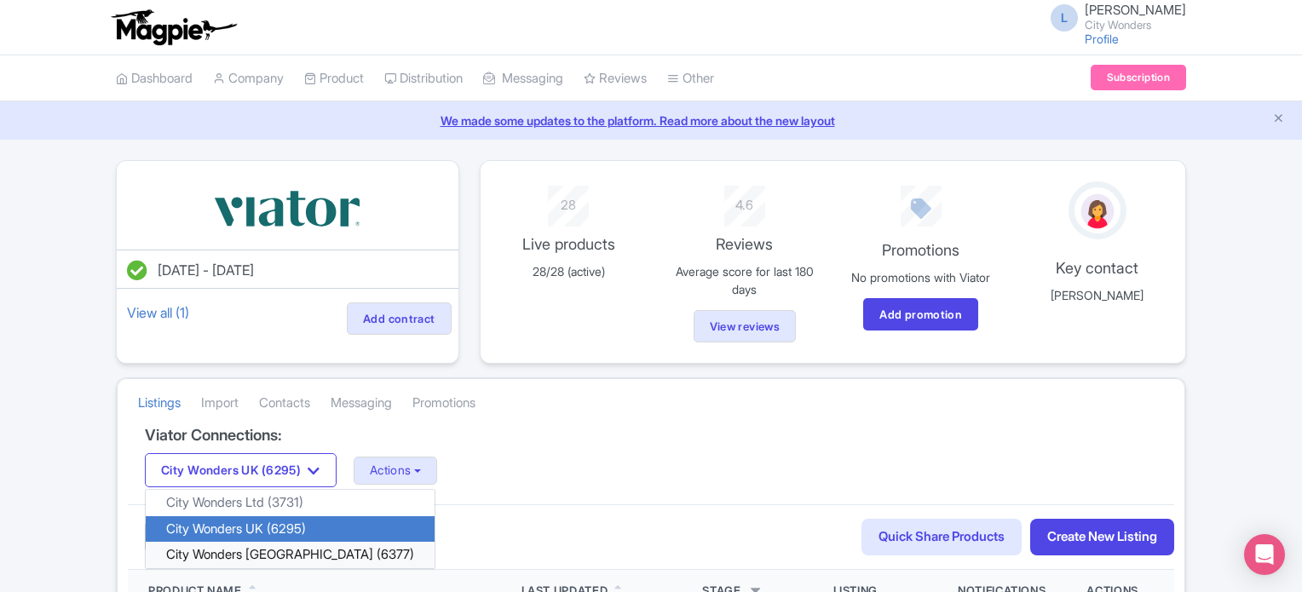
click at [254, 555] on link "City Wonders [GEOGRAPHIC_DATA] (6377)" at bounding box center [290, 555] width 289 height 26
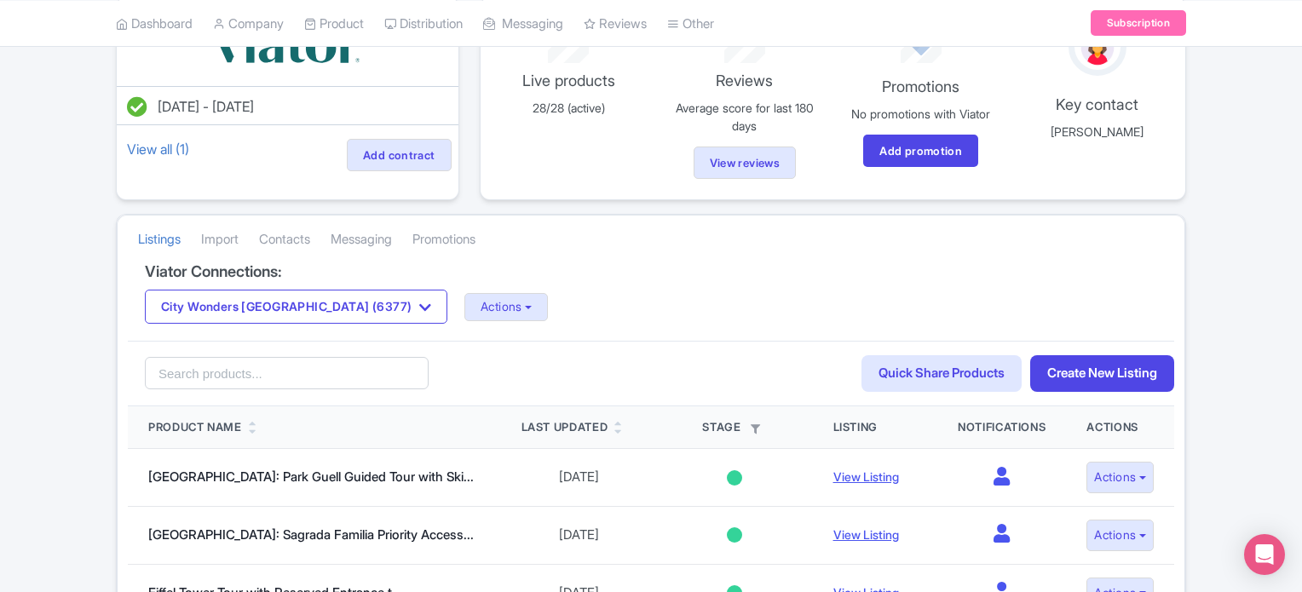
scroll to position [170, 0]
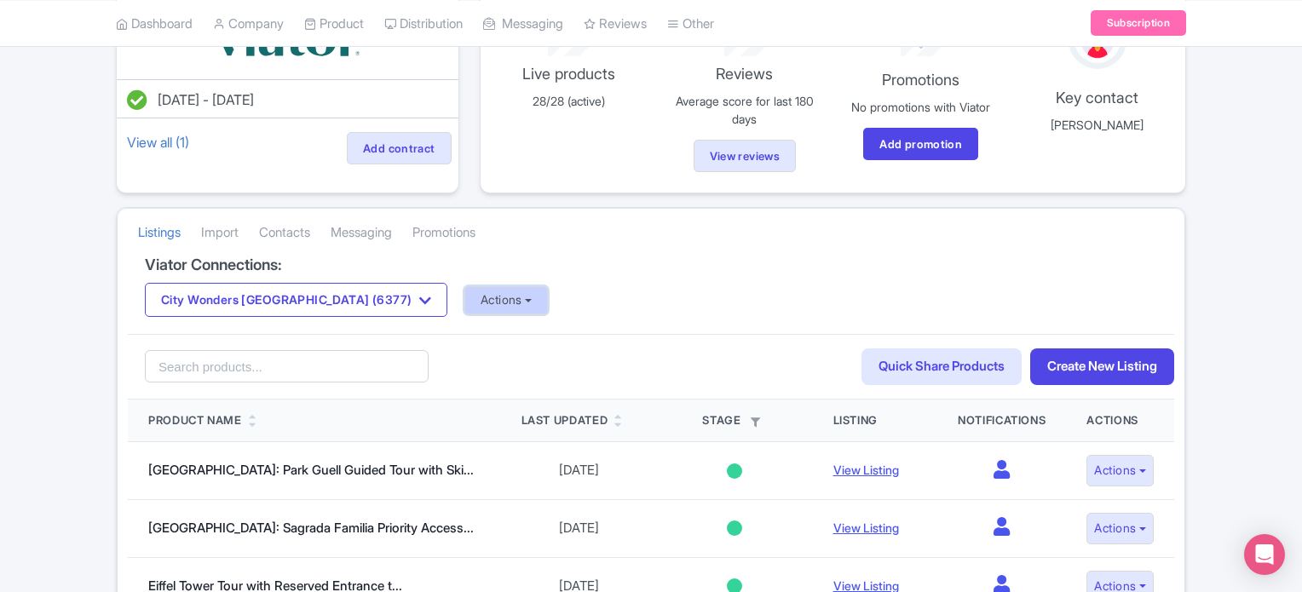
click at [464, 303] on button "Actions" at bounding box center [506, 300] width 84 height 28
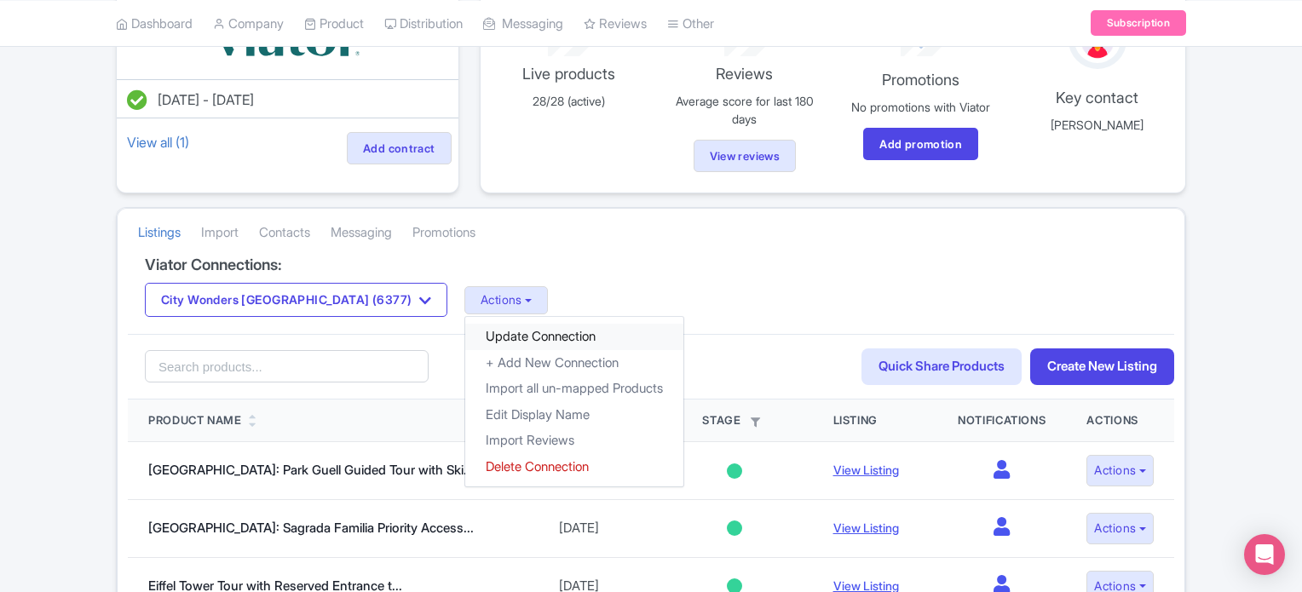
click at [465, 333] on link "Update Connection" at bounding box center [574, 337] width 218 height 26
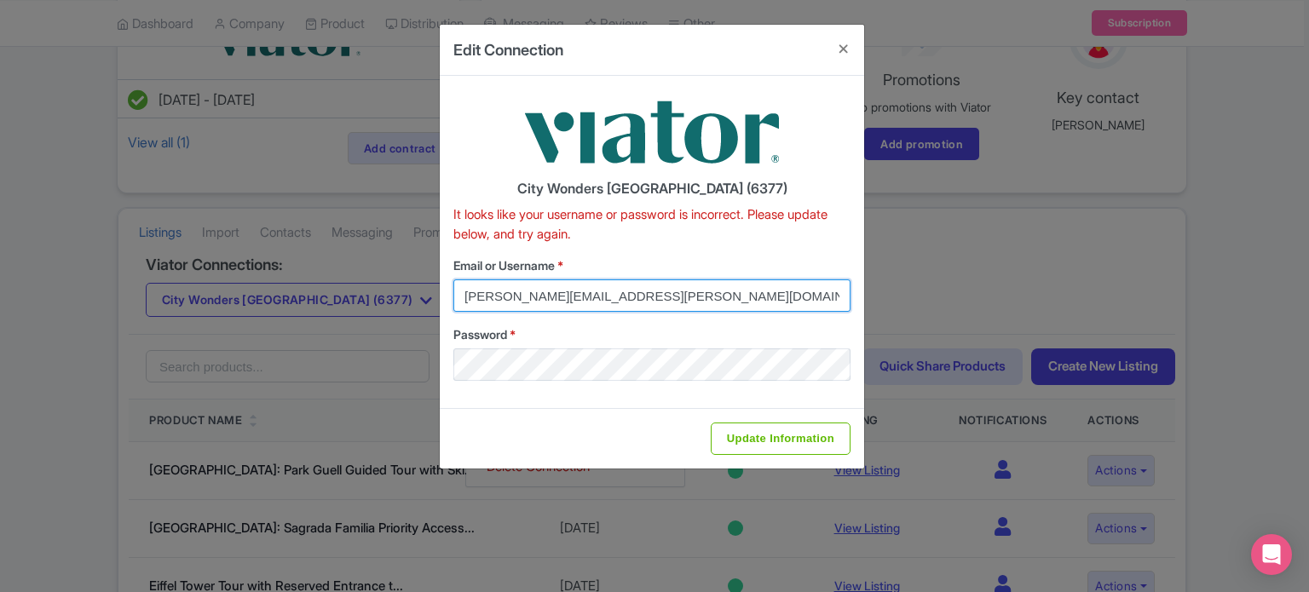
click at [532, 290] on input "[PERSON_NAME][EMAIL_ADDRESS][PERSON_NAME][DOMAIN_NAME]" at bounding box center [651, 295] width 397 height 32
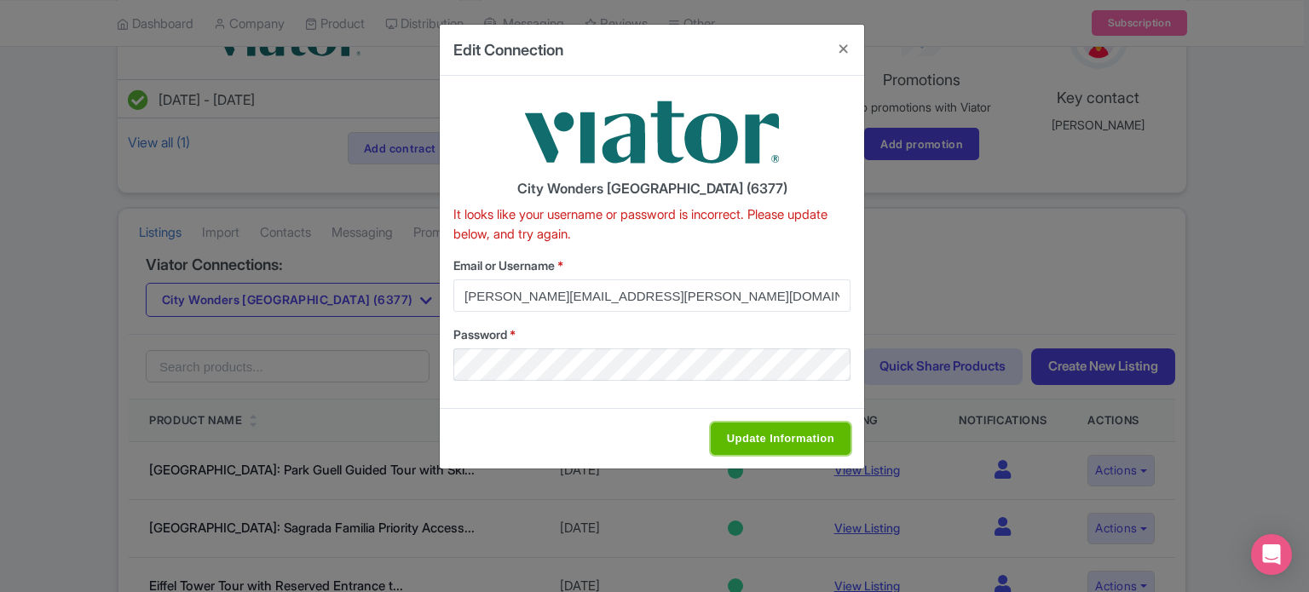
click at [816, 425] on input "Update Information" at bounding box center [780, 439] width 140 height 32
type input "Saving..."
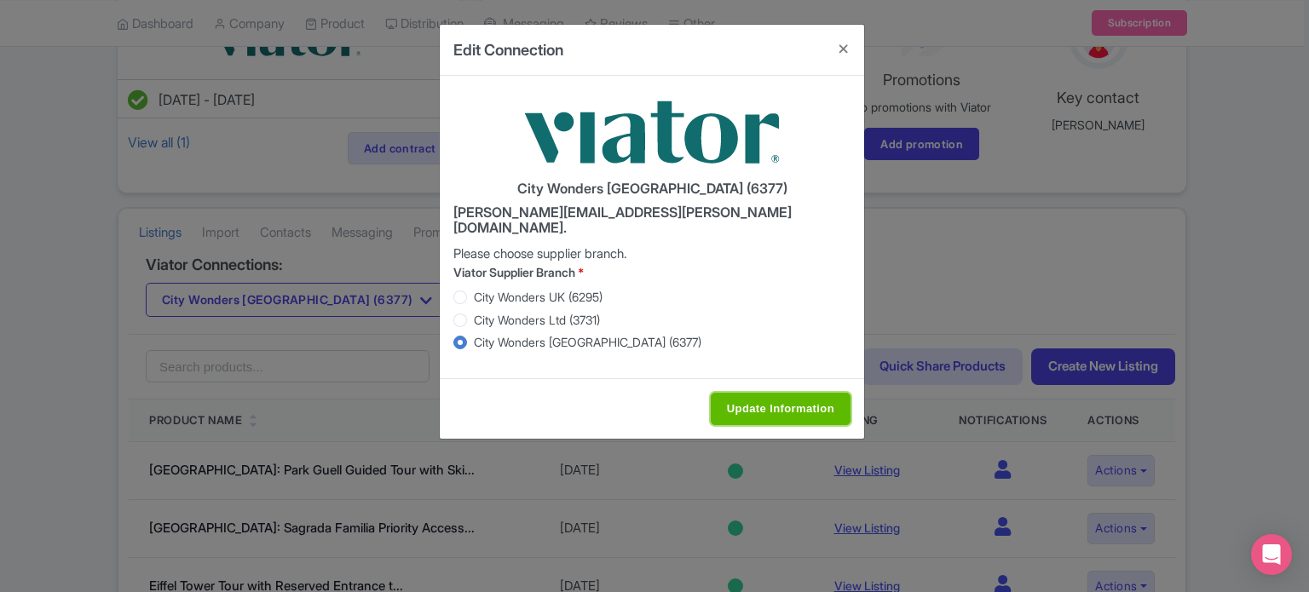
click at [733, 393] on input "Update Information" at bounding box center [780, 409] width 140 height 32
type input "Saving..."
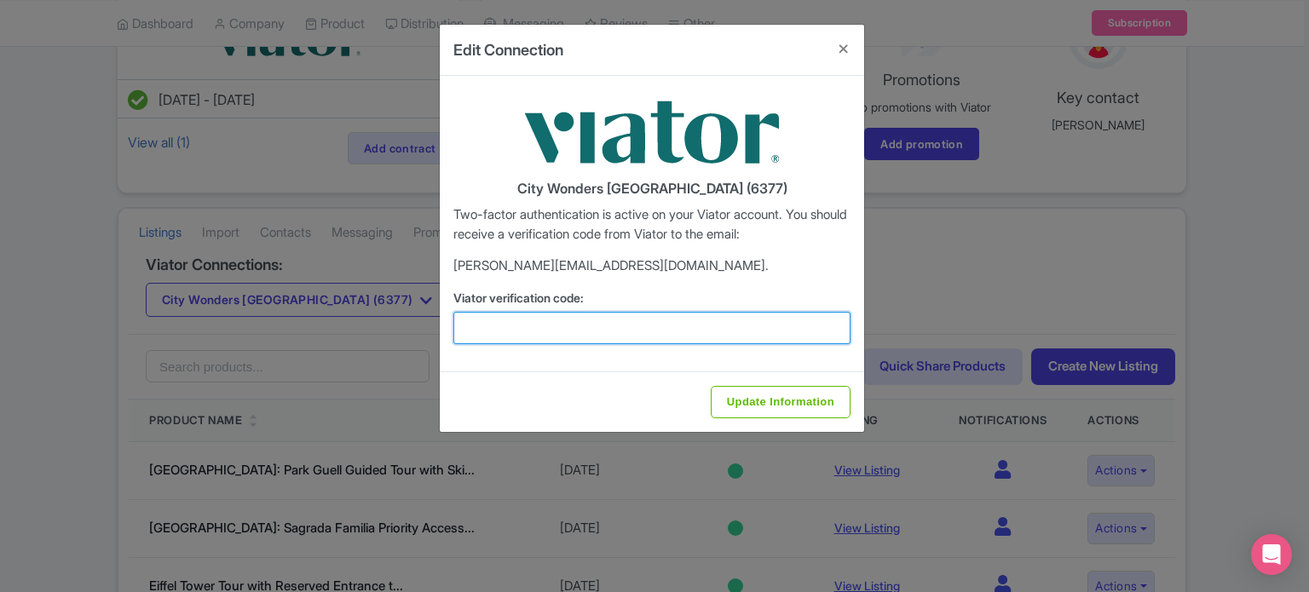
click at [616, 326] on input "Viator verification code:" at bounding box center [651, 328] width 397 height 32
type input "680268"
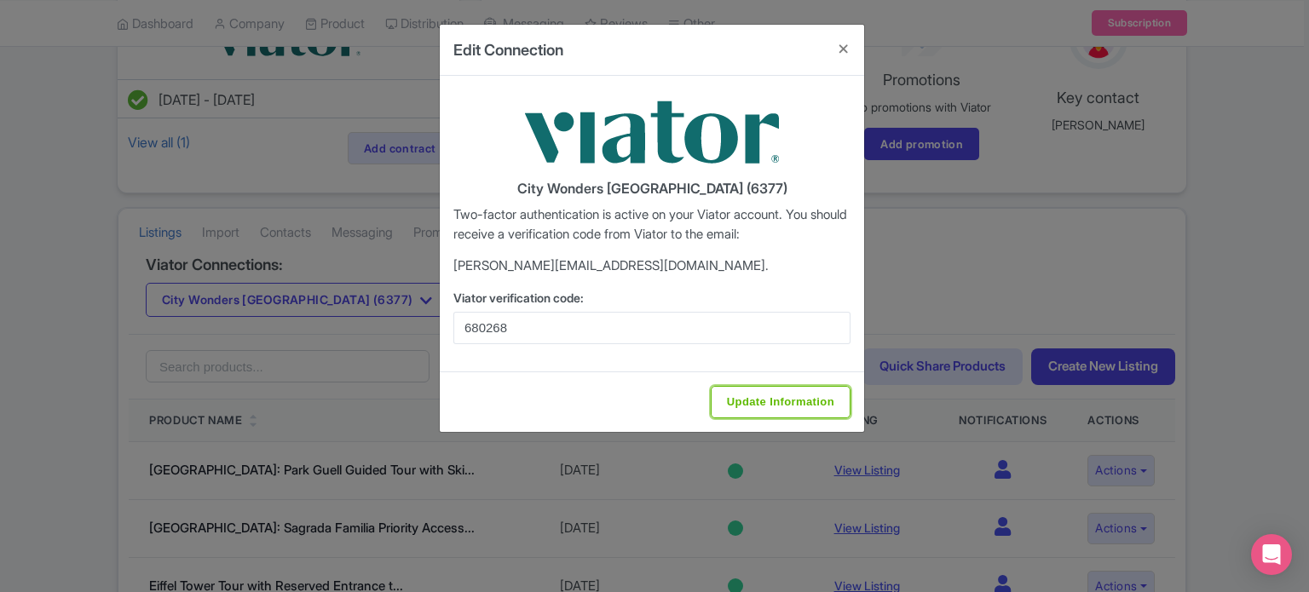
click at [747, 399] on input "Update Information" at bounding box center [780, 402] width 140 height 32
type input "Update Information"
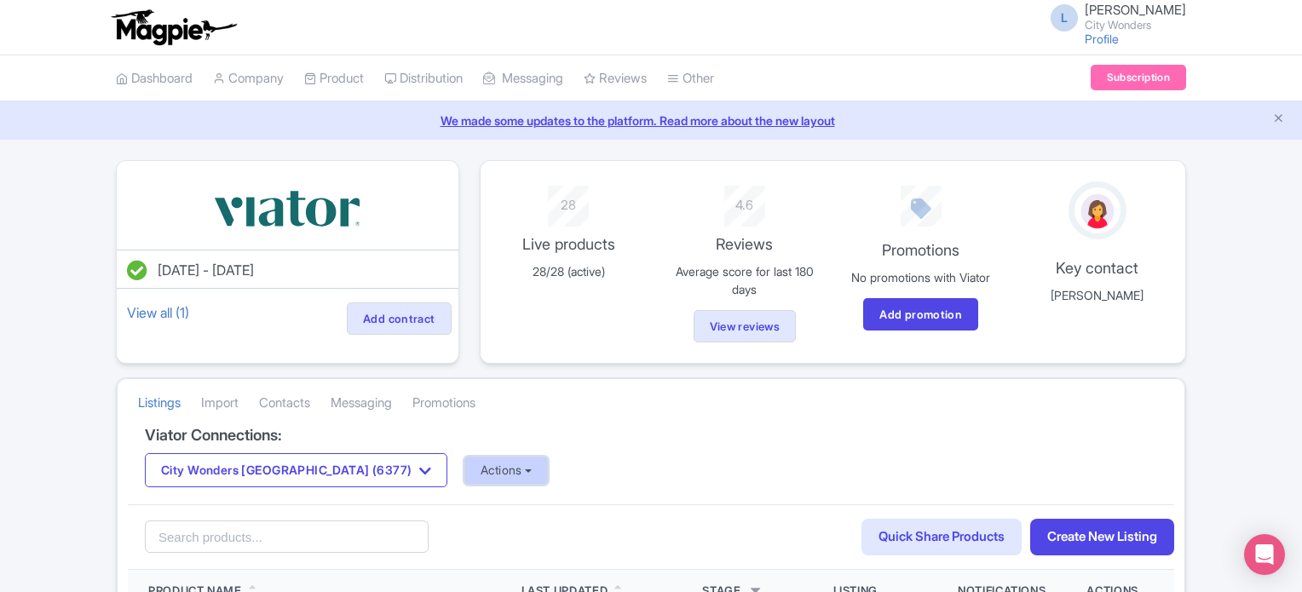
click at [464, 469] on button "Actions" at bounding box center [506, 471] width 84 height 28
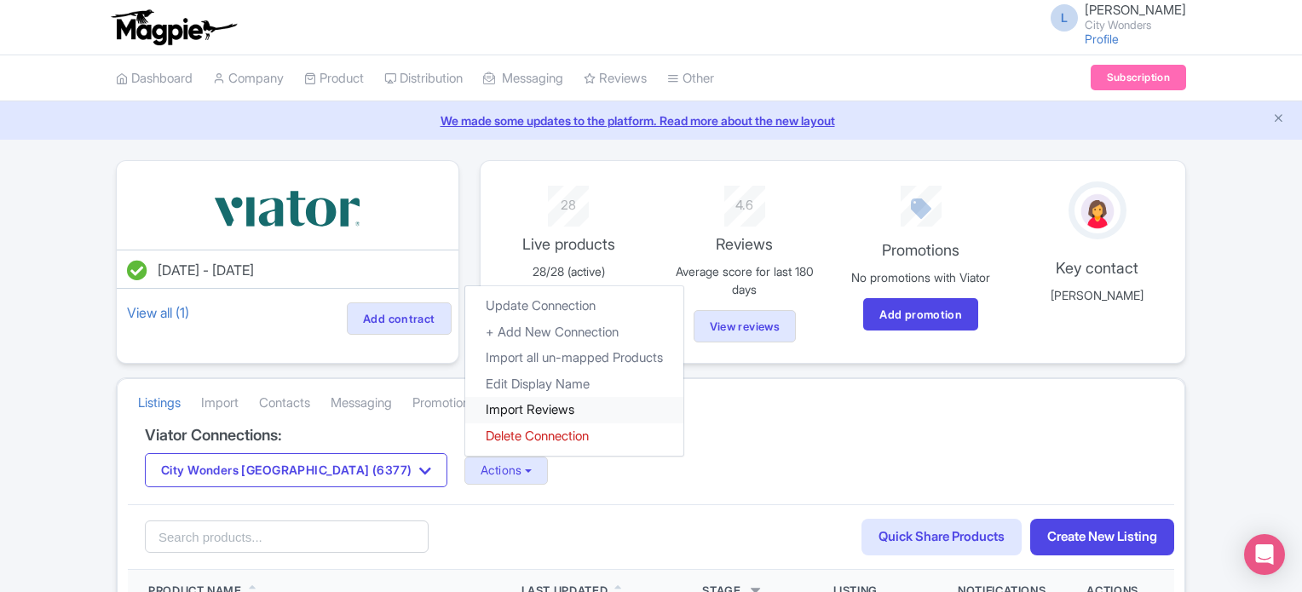
click at [465, 401] on link "Import Reviews" at bounding box center [574, 410] width 218 height 26
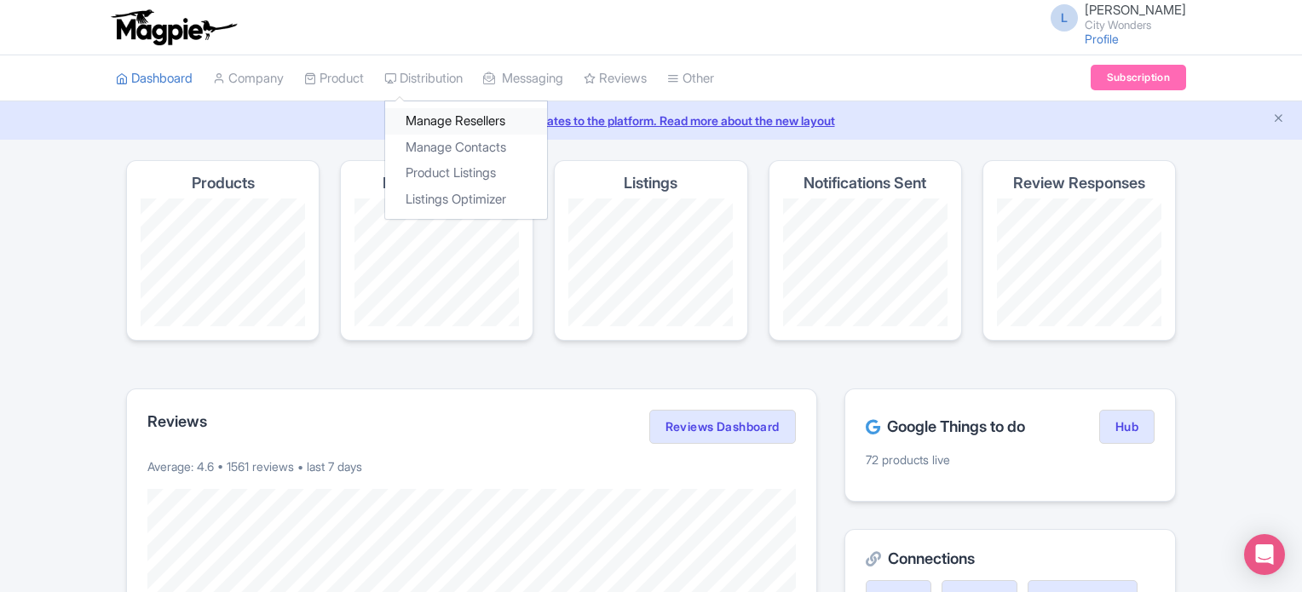
click at [438, 117] on link "Manage Resellers" at bounding box center [466, 121] width 162 height 26
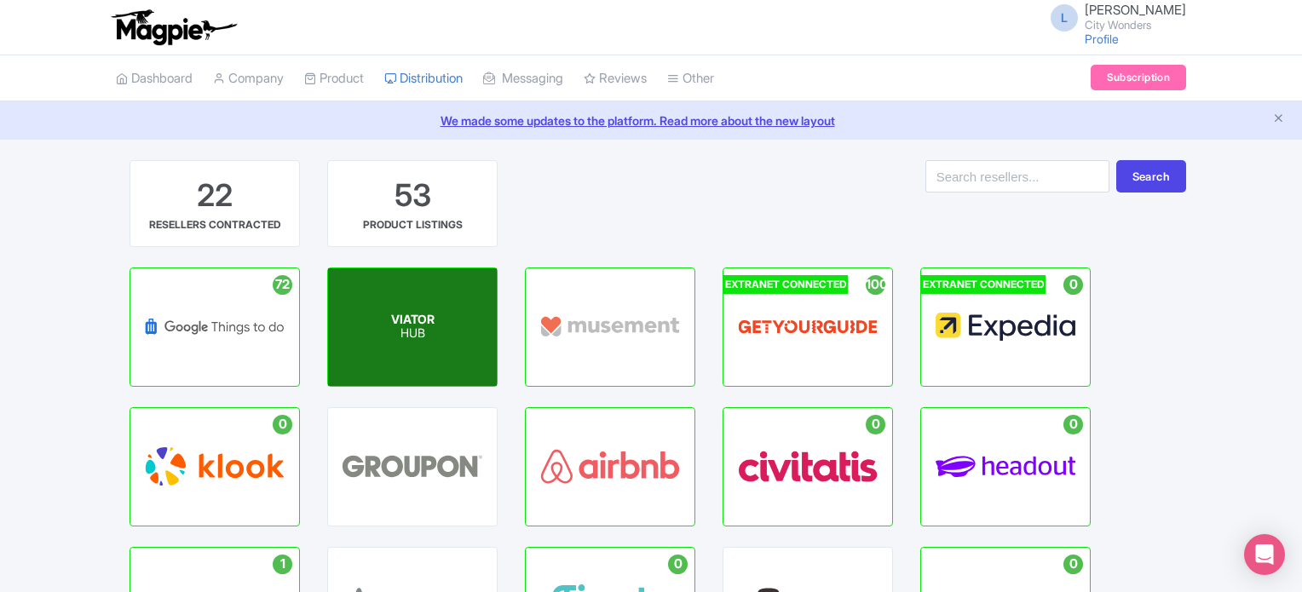
click at [413, 313] on span "VIATOR" at bounding box center [412, 319] width 43 height 14
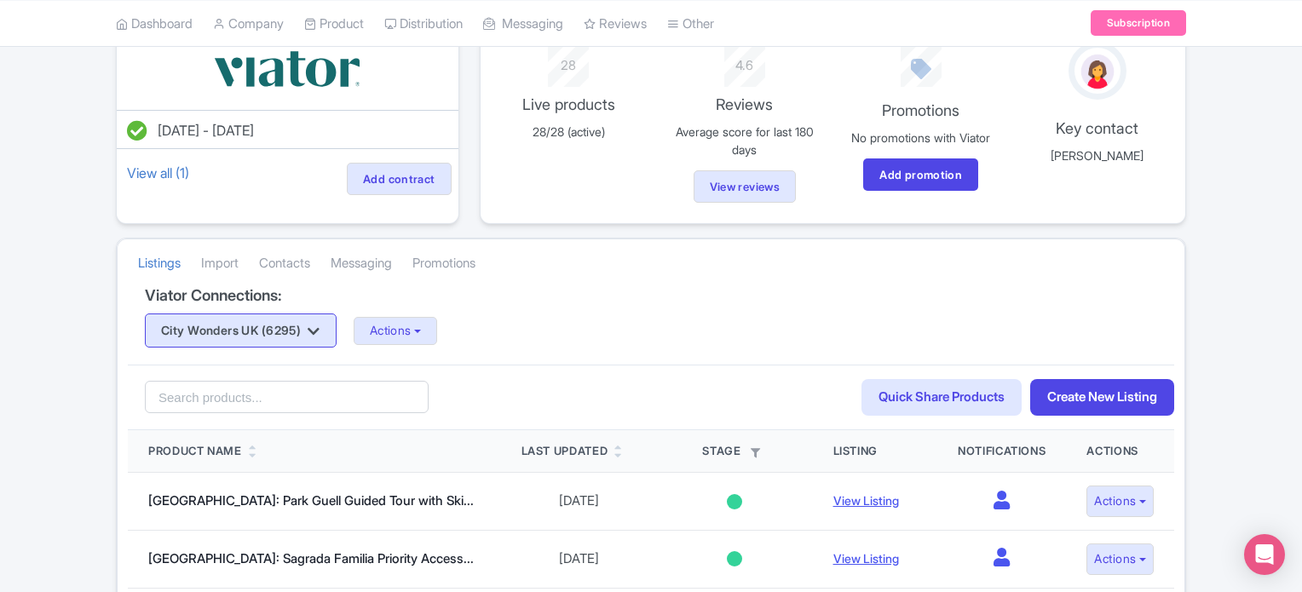
scroll to position [170, 0]
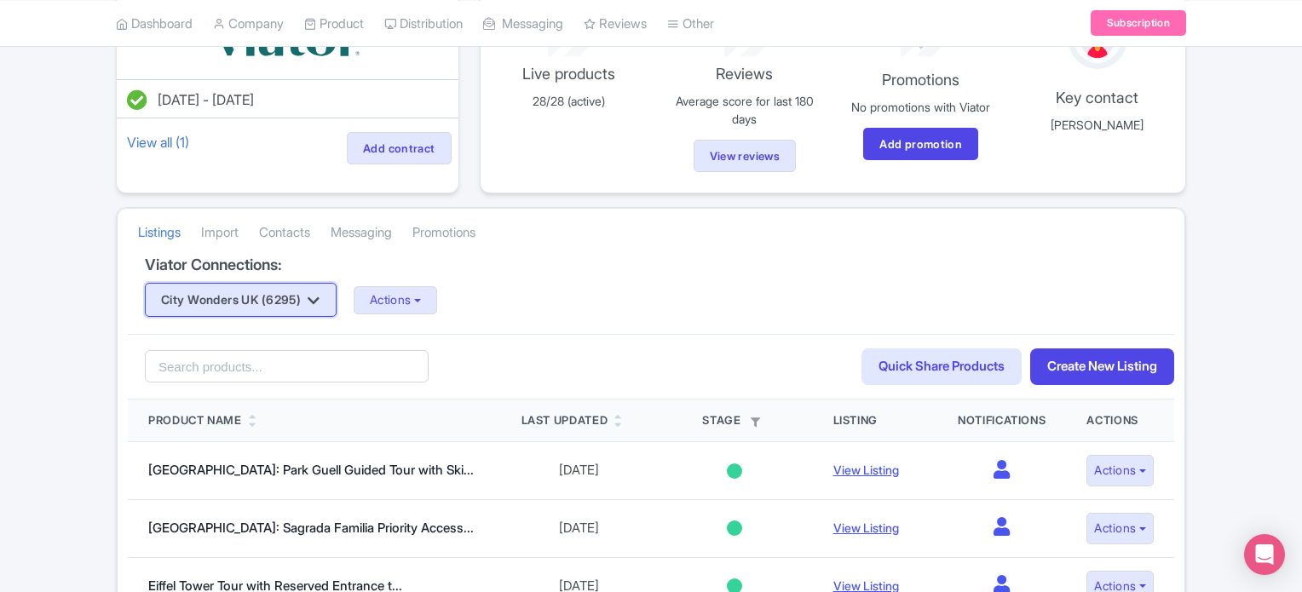
click at [319, 296] on icon "button" at bounding box center [314, 301] width 12 height 14
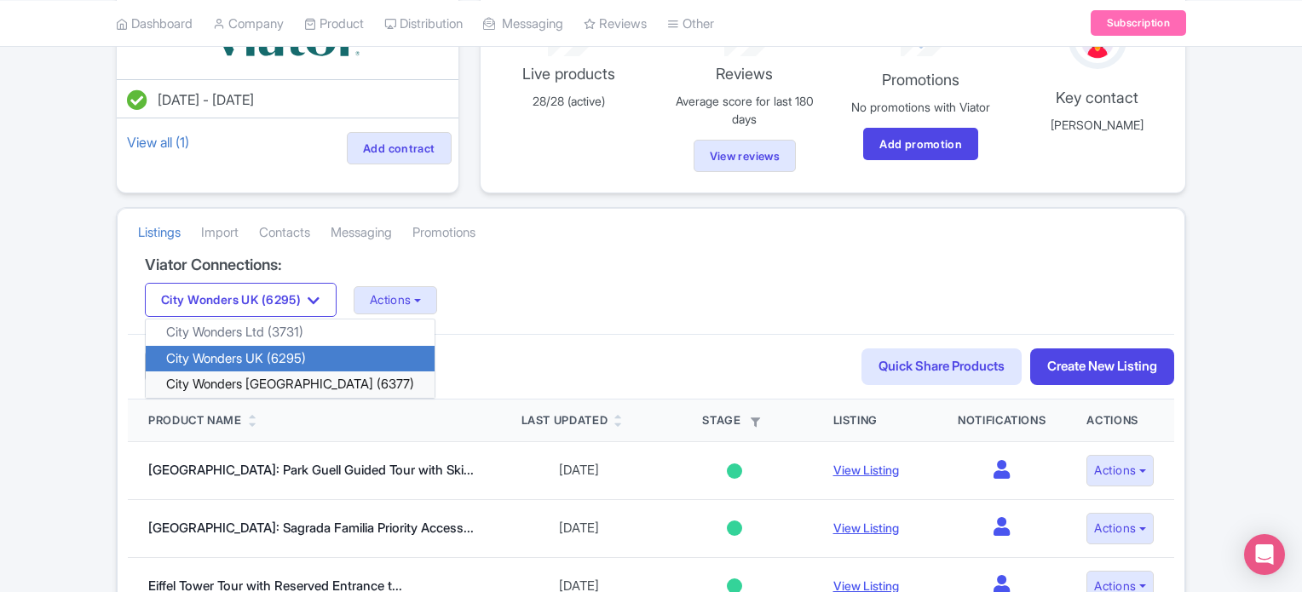
click at [284, 374] on link "City Wonders [GEOGRAPHIC_DATA] (6377)" at bounding box center [290, 384] width 289 height 26
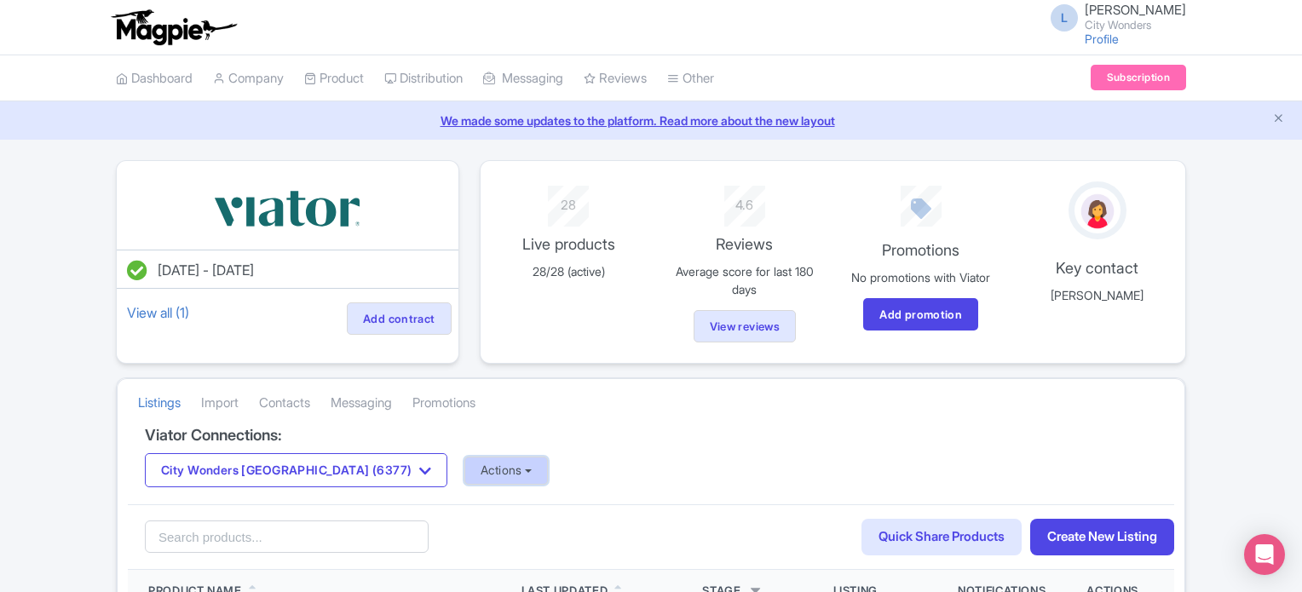
click at [464, 470] on button "Actions" at bounding box center [506, 471] width 84 height 28
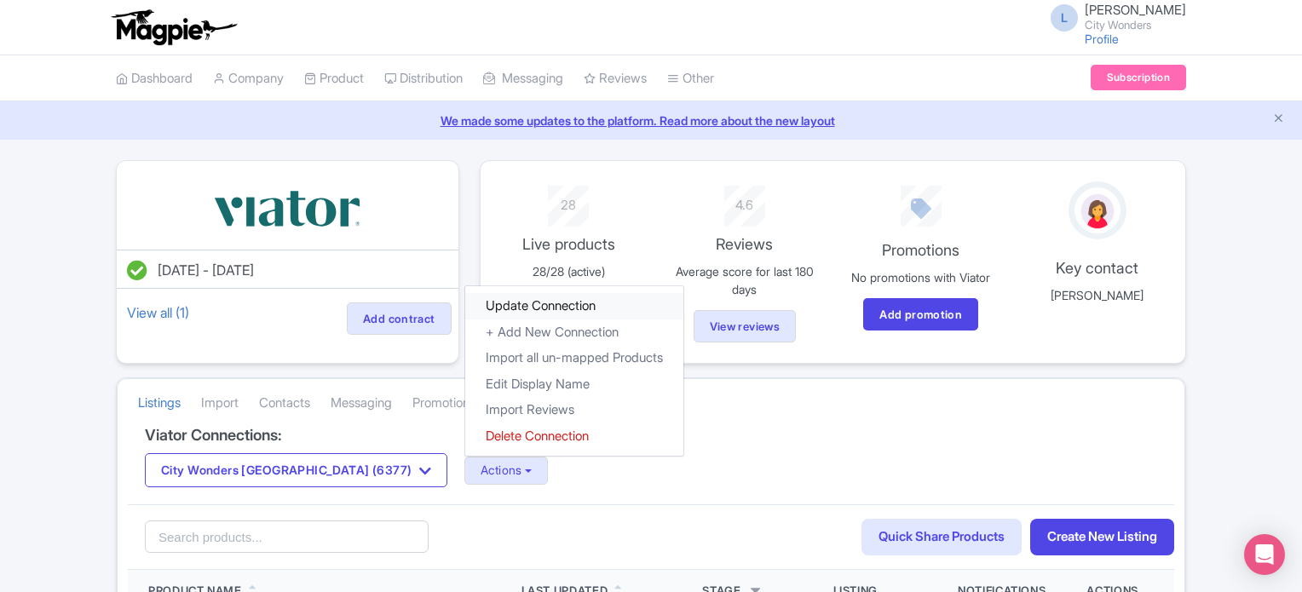
click at [465, 306] on link "Update Connection" at bounding box center [574, 306] width 218 height 26
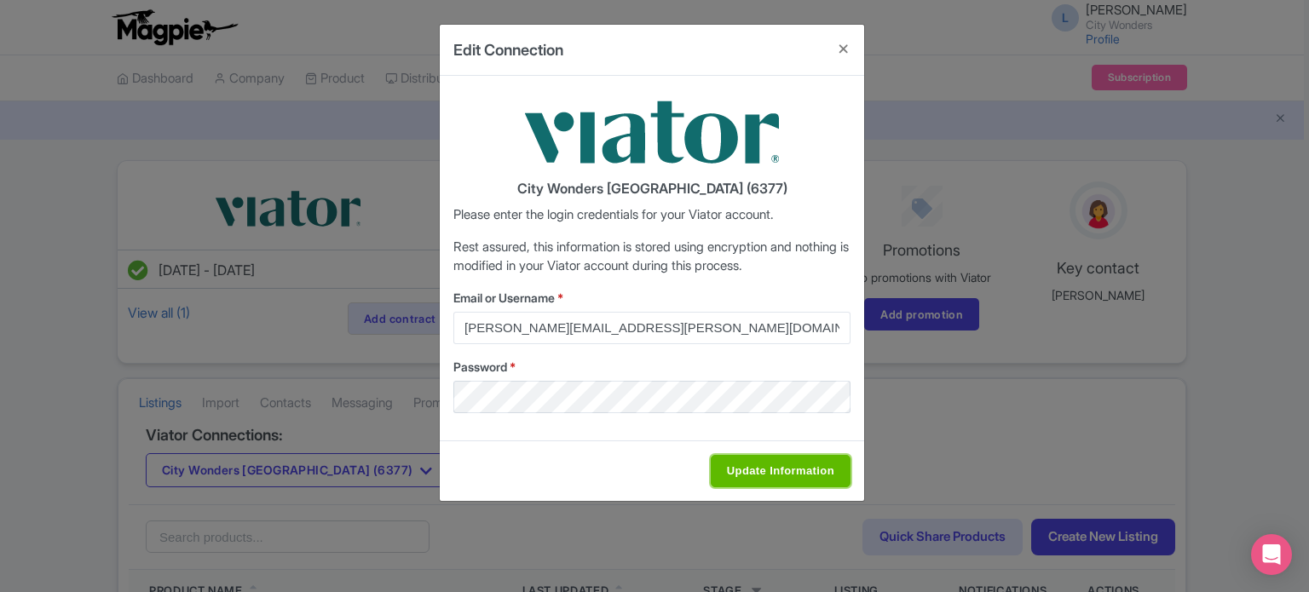
click at [757, 459] on input "Update Information" at bounding box center [780, 471] width 140 height 32
type input "Saving..."
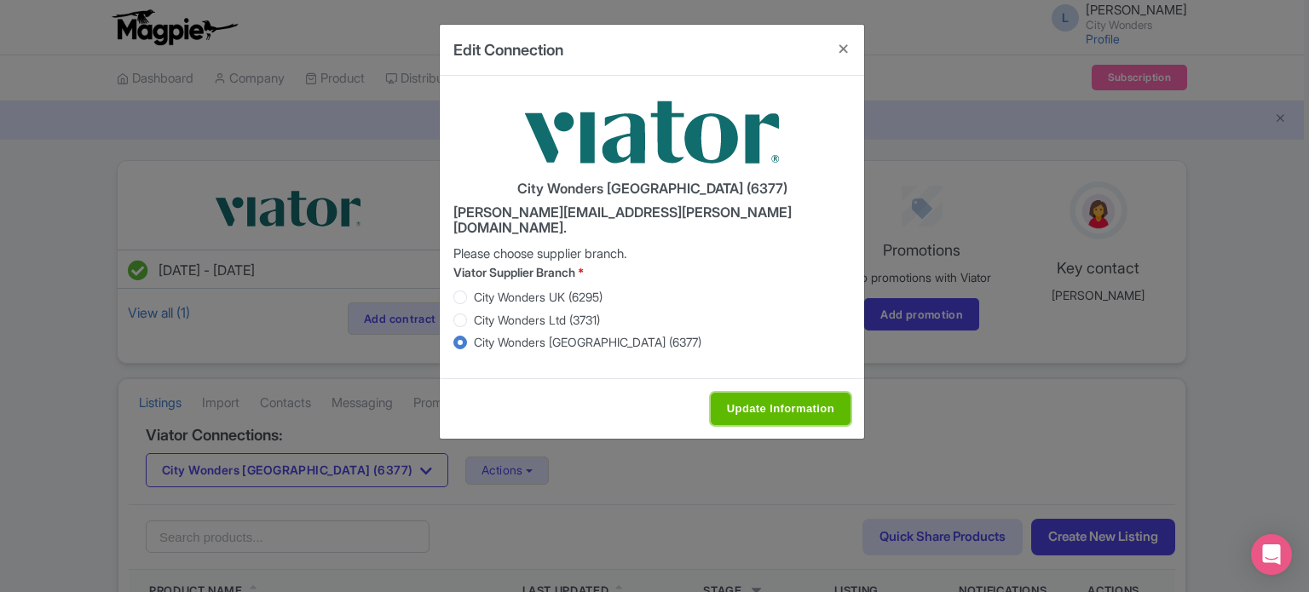
click at [743, 393] on input "Update Information" at bounding box center [780, 409] width 140 height 32
type input "Saving..."
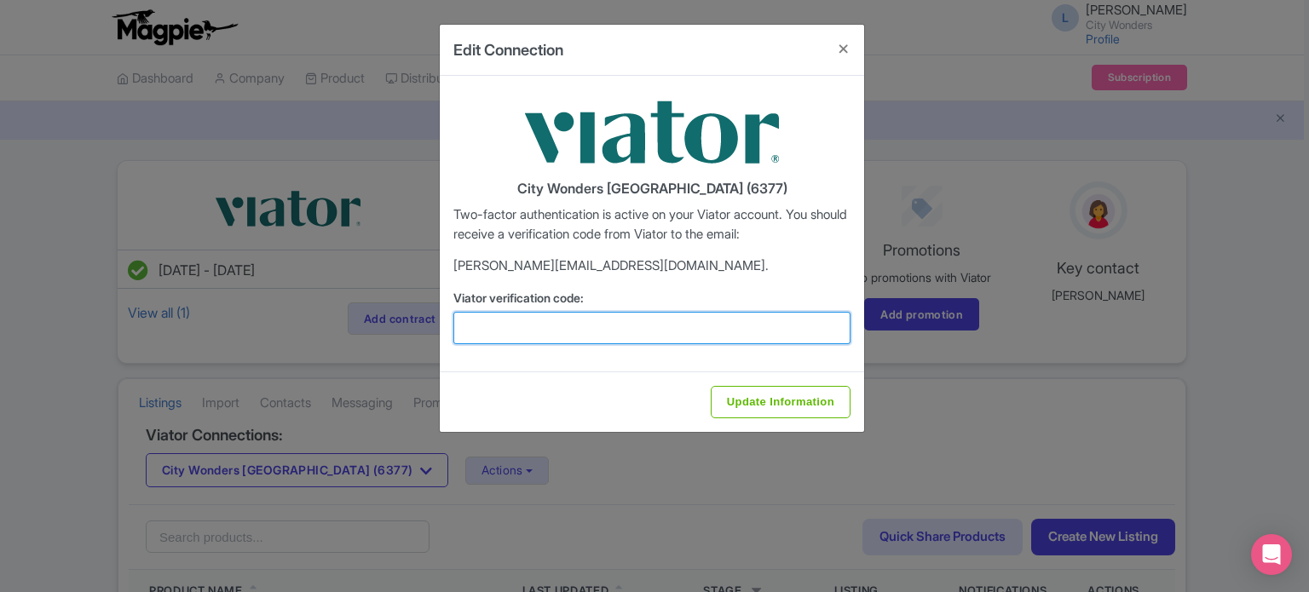
click at [612, 340] on input "Viator verification code:" at bounding box center [651, 328] width 397 height 32
type input "715377"
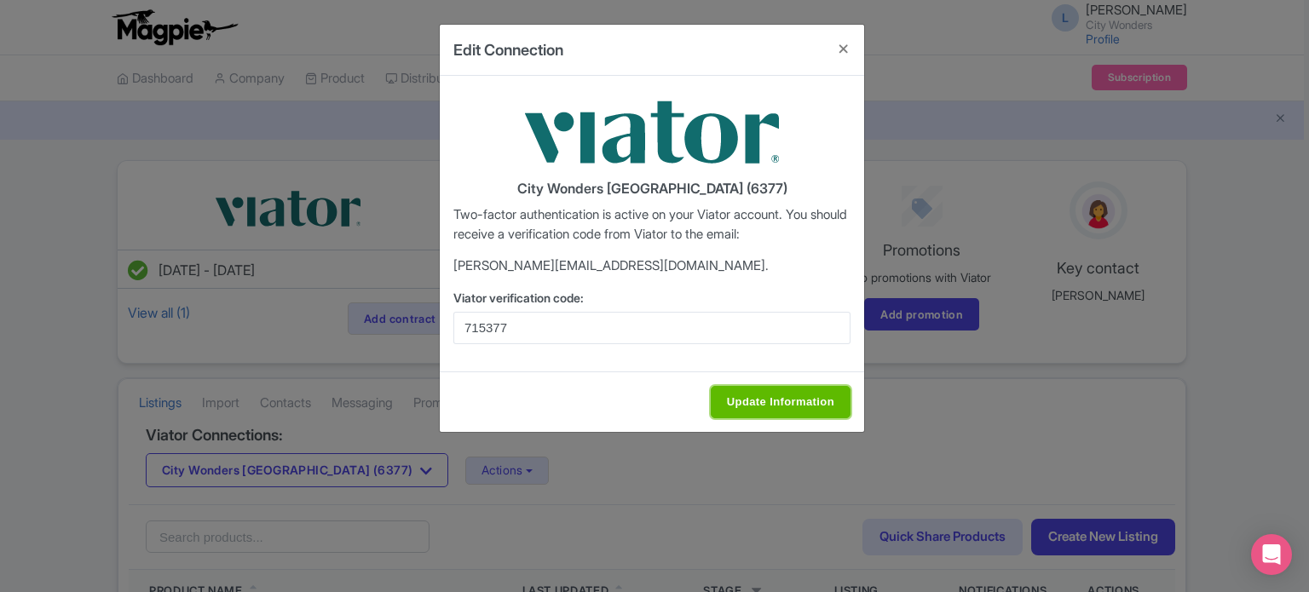
click at [739, 394] on input "Update Information" at bounding box center [780, 402] width 140 height 32
type input "Update Information"
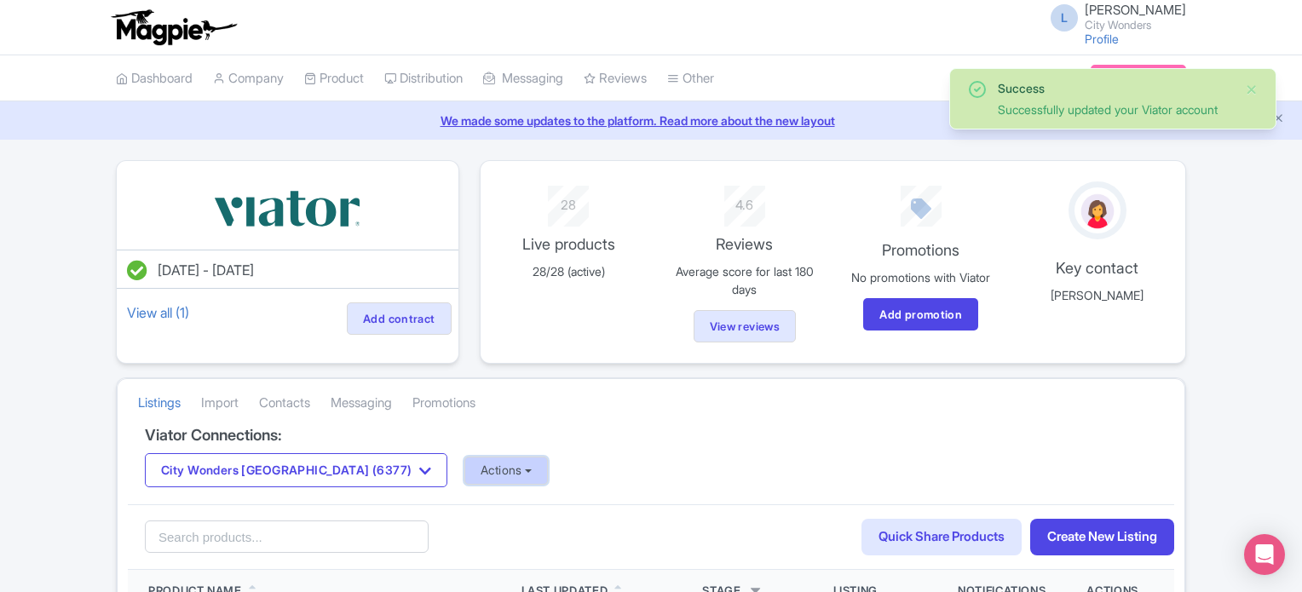
click at [464, 457] on button "Actions" at bounding box center [506, 471] width 84 height 28
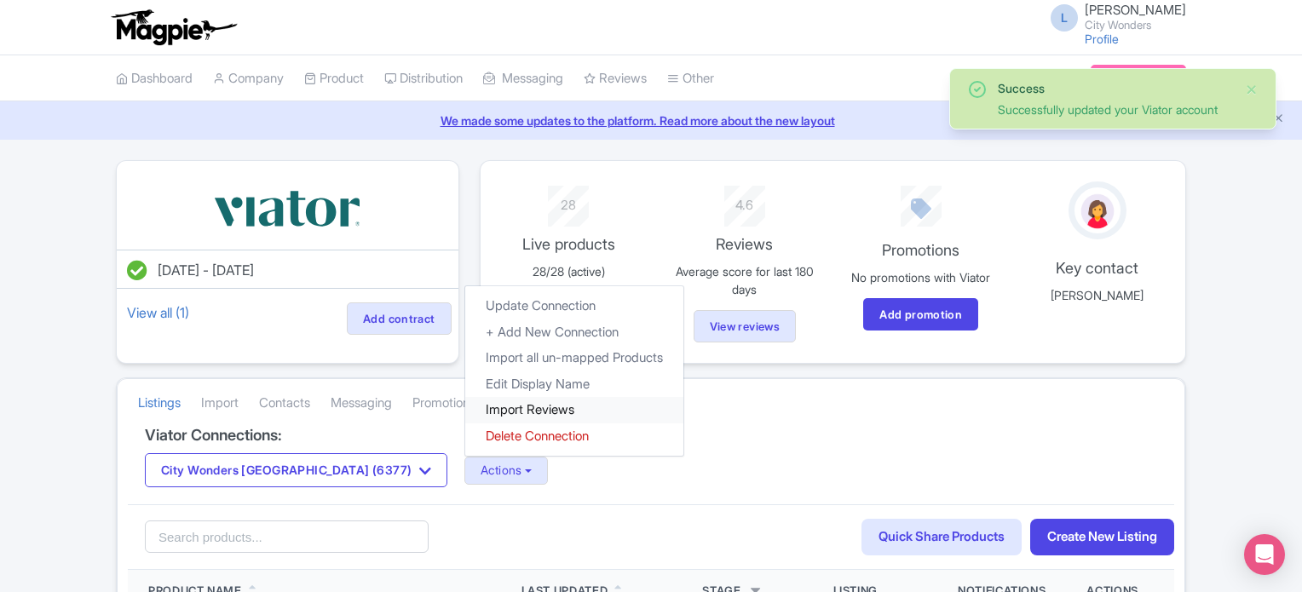
click at [465, 397] on link "Import Reviews" at bounding box center [574, 410] width 218 height 26
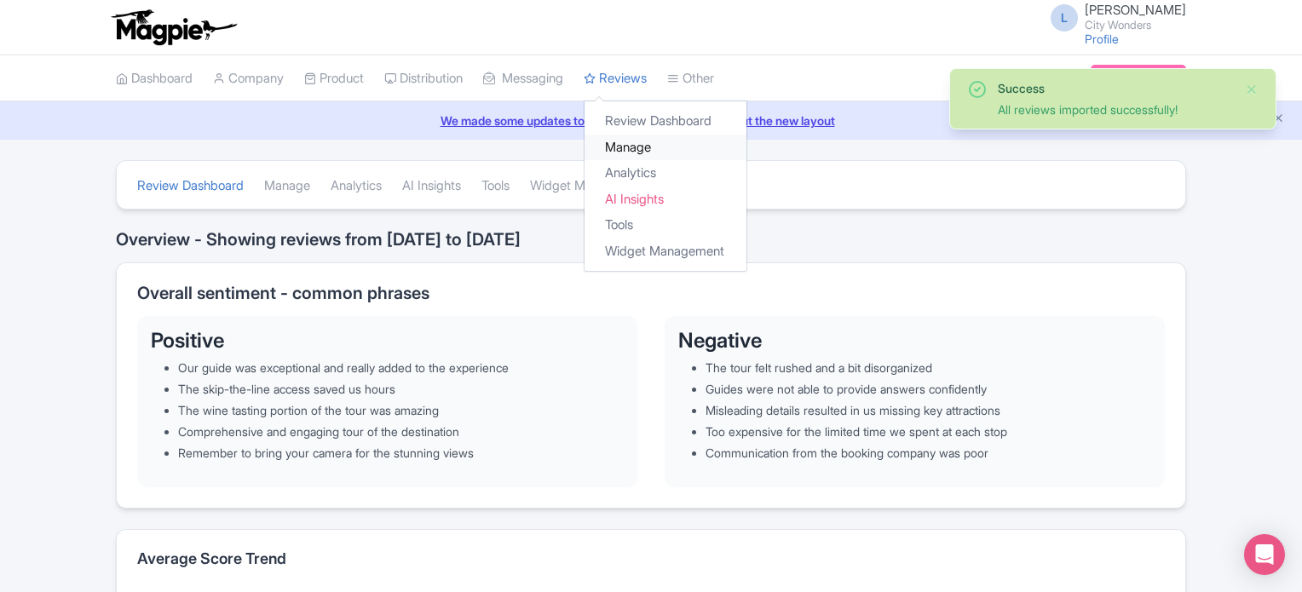
click at [647, 141] on link "Manage" at bounding box center [665, 148] width 162 height 26
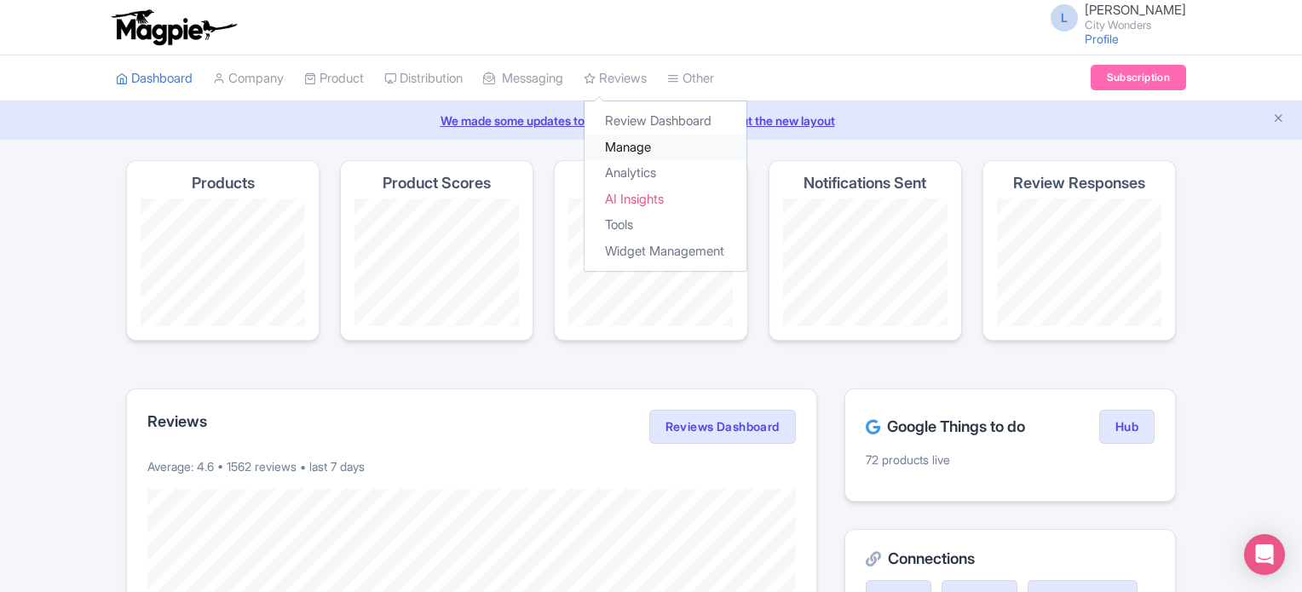
click at [644, 152] on link "Manage" at bounding box center [665, 148] width 162 height 26
click at [647, 146] on link "Manage" at bounding box center [665, 148] width 162 height 26
click at [641, 145] on link "Manage" at bounding box center [665, 148] width 162 height 26
click at [639, 143] on link "Manage" at bounding box center [665, 148] width 162 height 26
